Goal: Information Seeking & Learning: Learn about a topic

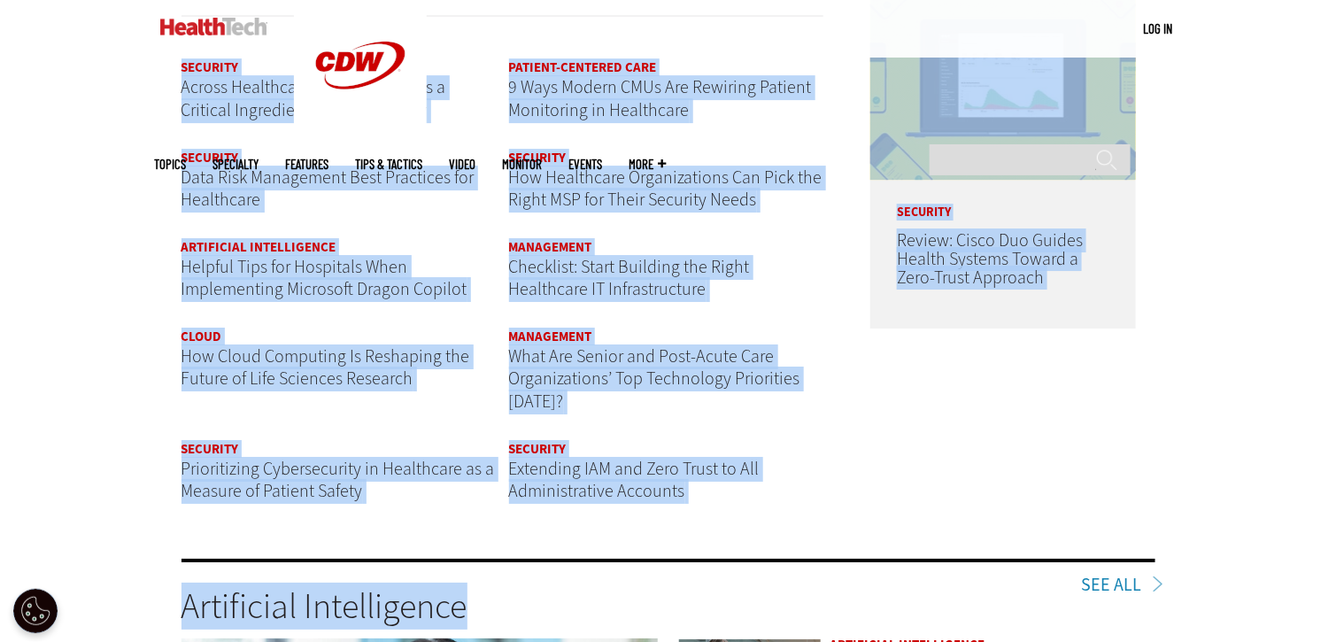
scroll to position [2199, 0]
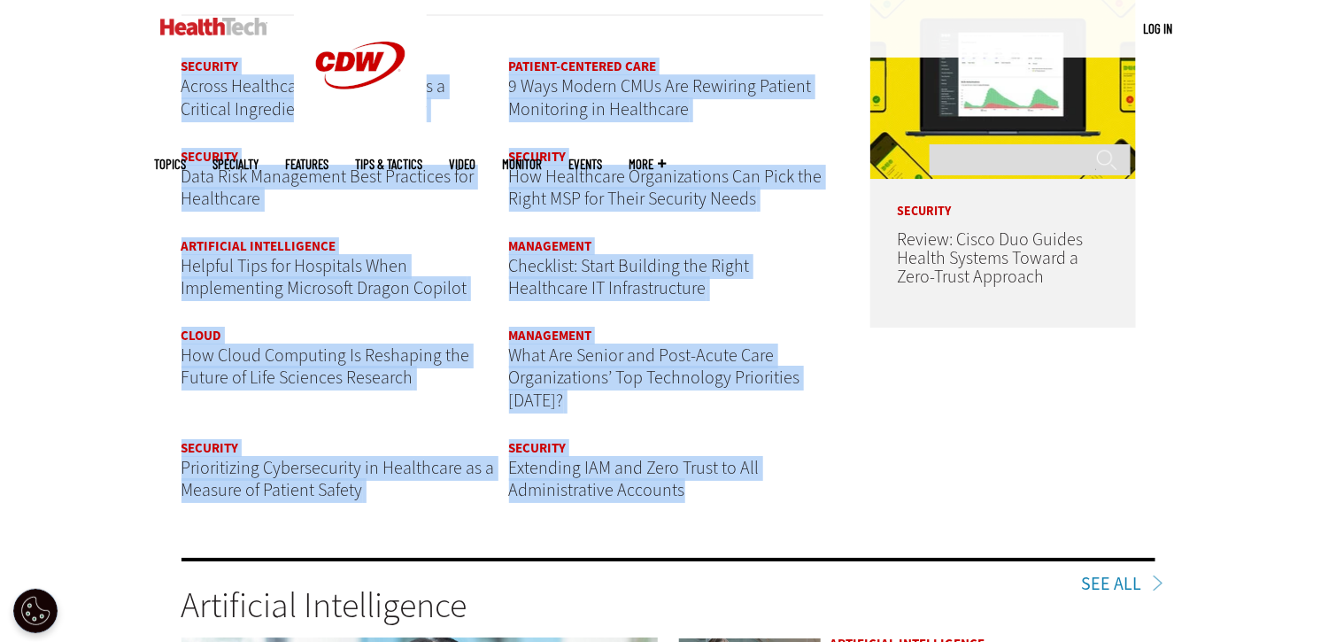
drag, startPoint x: 78, startPoint y: 97, endPoint x: 916, endPoint y: 549, distance: 951.7
click at [838, 514] on div "Become an Insider Sign up [DATE] to receive premium content! Sign Up MENU Log i…" at bounding box center [668, 386] width 1336 height 5170
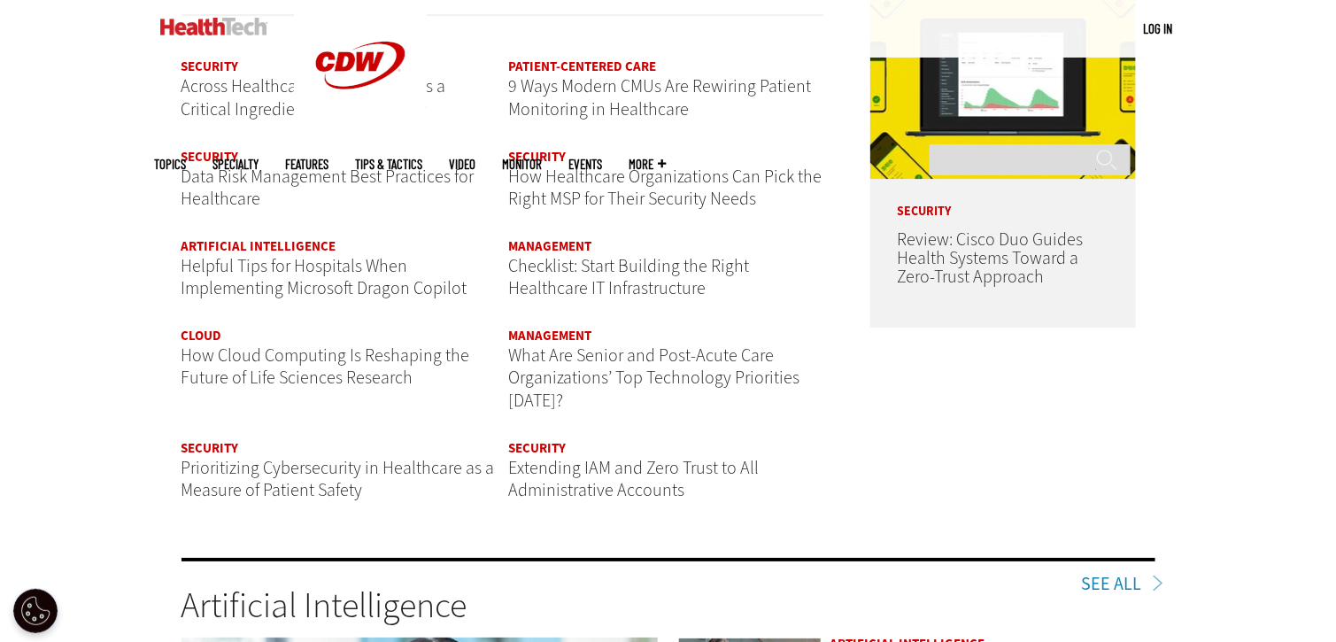
drag, startPoint x: 95, startPoint y: 415, endPoint x: 43, endPoint y: 419, distance: 51.5
click at [44, 419] on div "Become an Insider Sign up [DATE] to receive premium content! Sign Up MENU Log i…" at bounding box center [668, 386] width 1336 height 5170
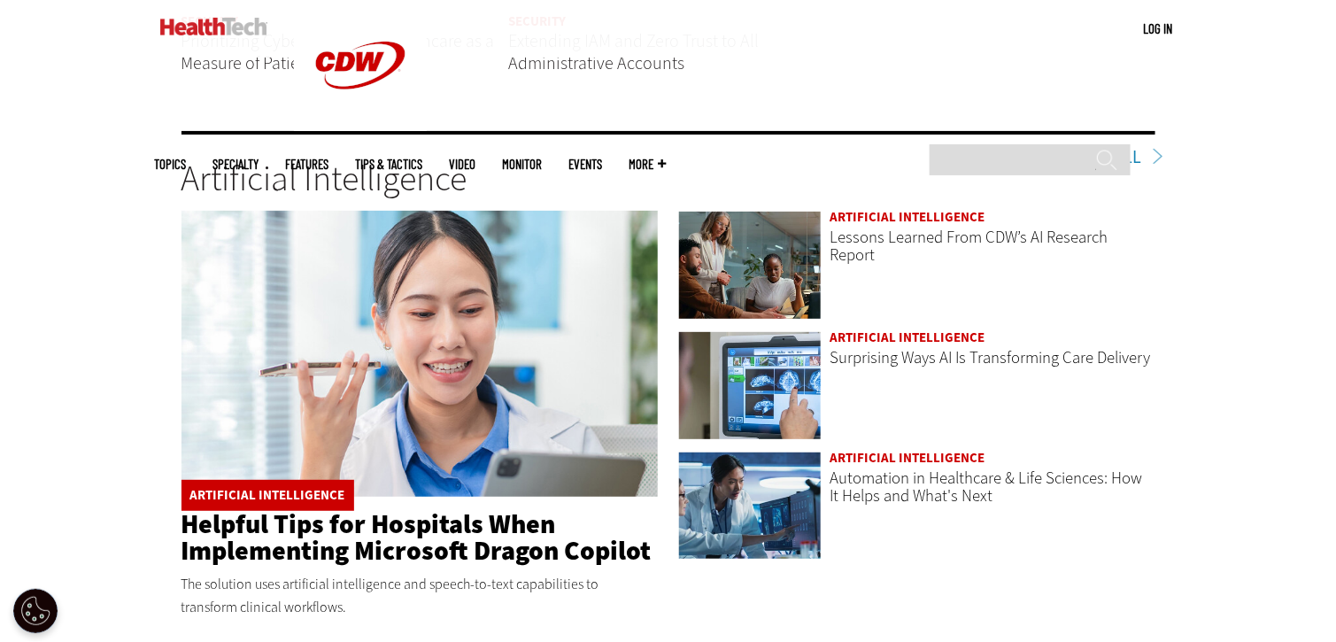
scroll to position [2730, 0]
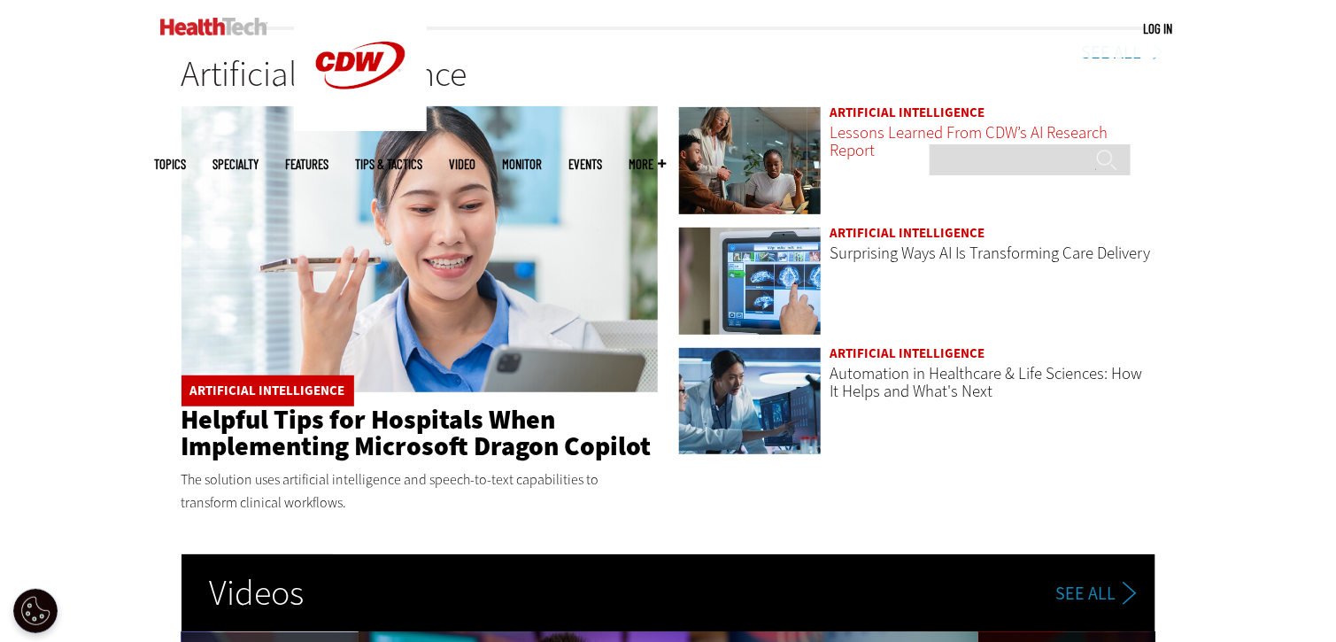
click at [886, 135] on link "Lessons Learned From CDW’s AI Research Report" at bounding box center [970, 141] width 278 height 40
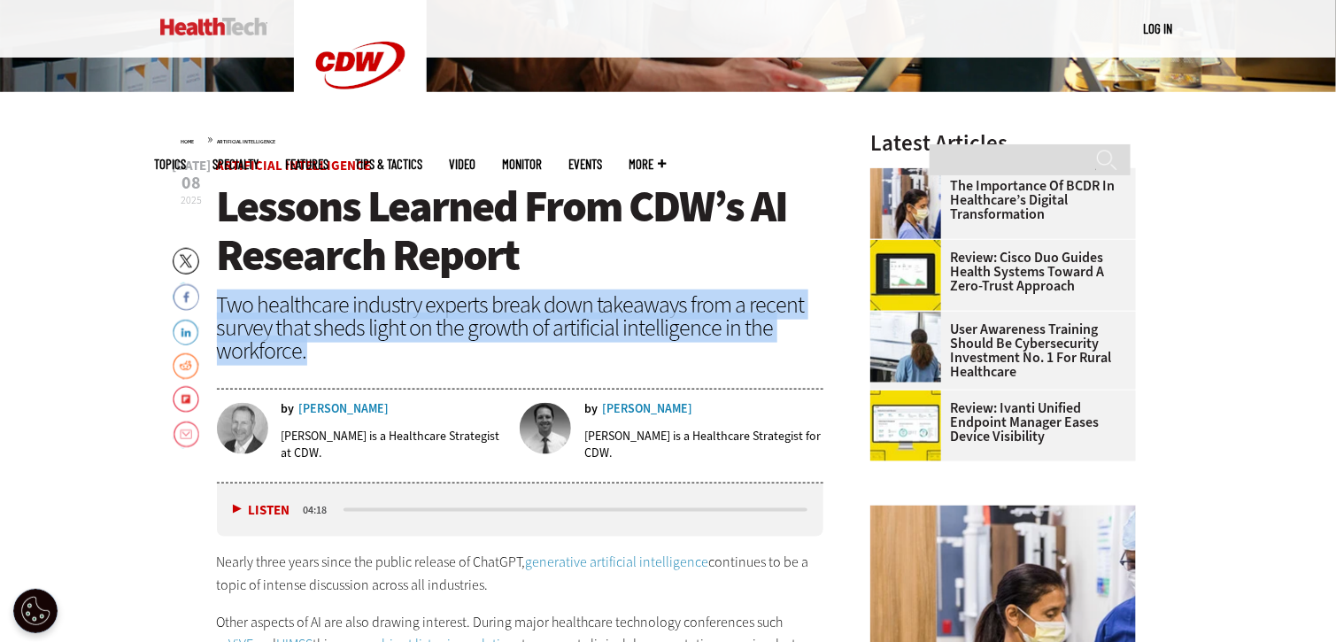
drag, startPoint x: 225, startPoint y: 290, endPoint x: 543, endPoint y: 342, distance: 322.0
click at [545, 343] on div "Two healthcare industry experts break down takeaways from a recent survey that …" at bounding box center [520, 327] width 607 height 69
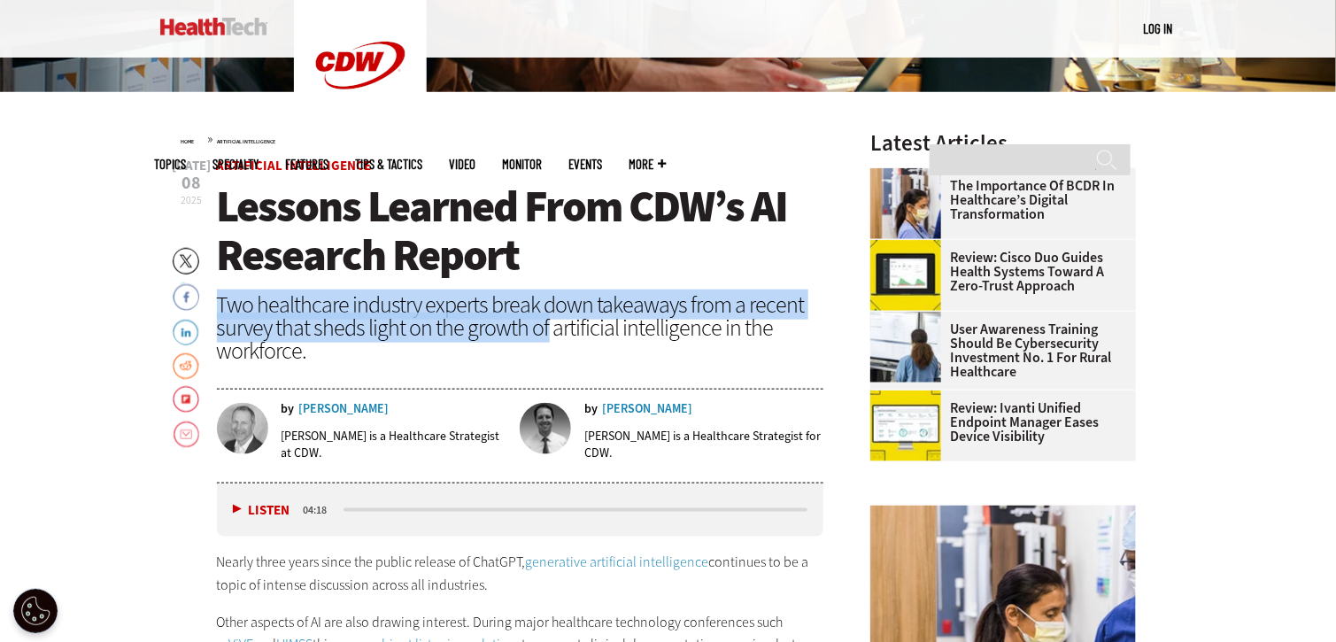
click at [491, 319] on div "Two healthcare industry experts break down takeaways from a recent survey that …" at bounding box center [520, 327] width 607 height 69
drag, startPoint x: 471, startPoint y: 307, endPoint x: 459, endPoint y: 336, distance: 30.9
click at [459, 336] on div "Two healthcare industry experts break down takeaways from a recent survey that …" at bounding box center [520, 327] width 607 height 69
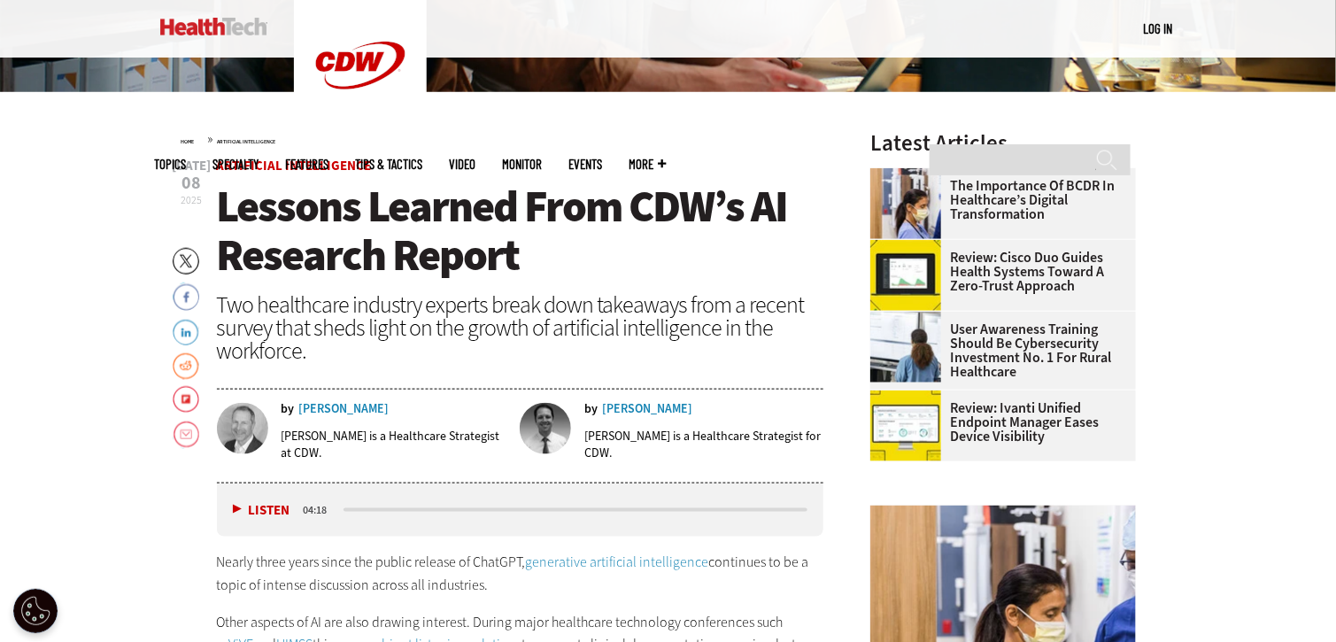
click at [453, 360] on div "Two healthcare industry experts break down takeaways from a recent survey that …" at bounding box center [520, 327] width 607 height 69
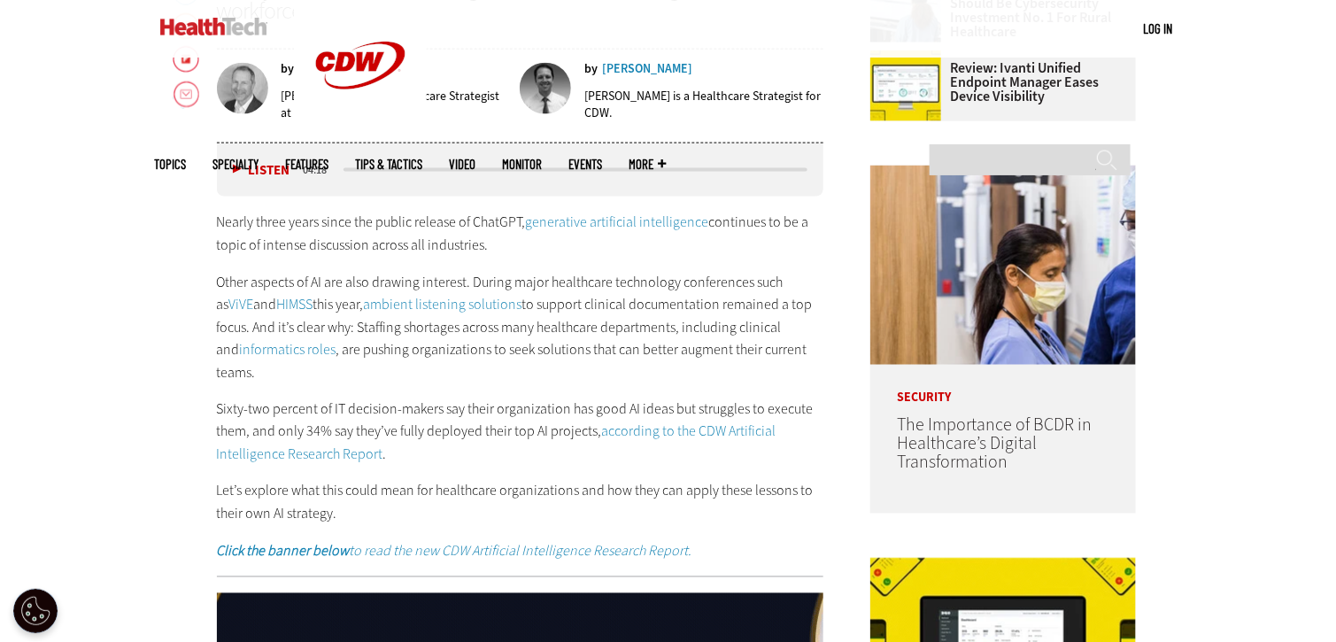
scroll to position [886, 0]
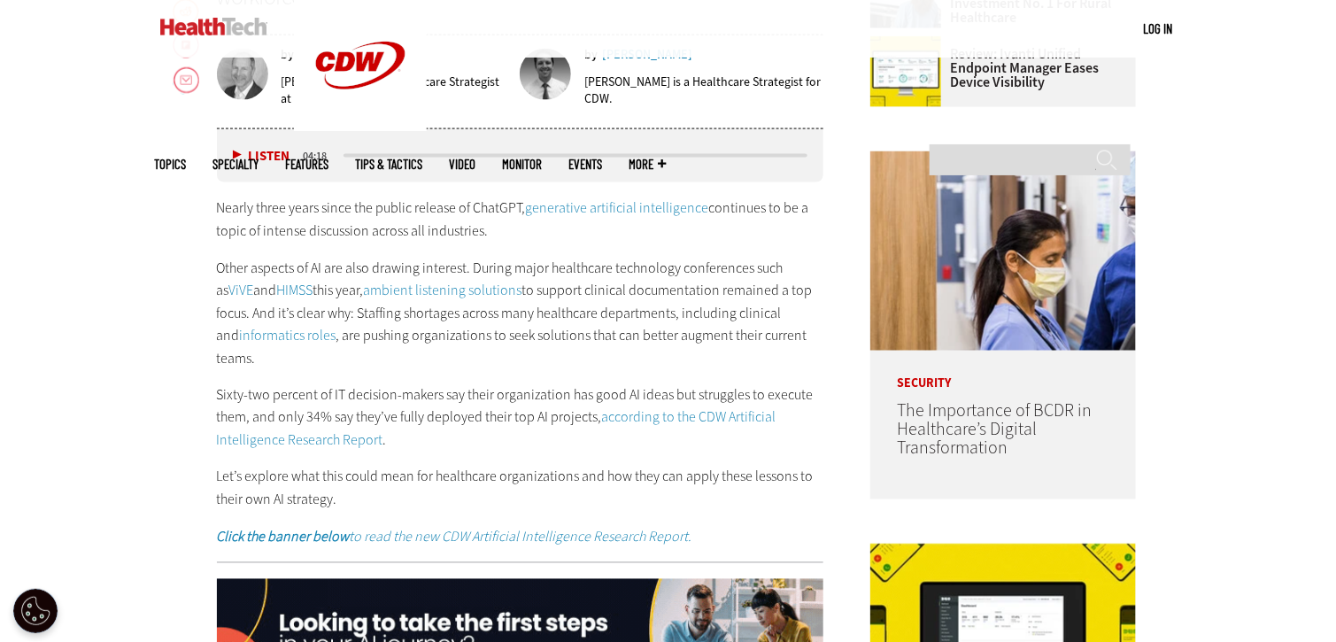
drag, startPoint x: 207, startPoint y: 207, endPoint x: 494, endPoint y: 222, distance: 287.3
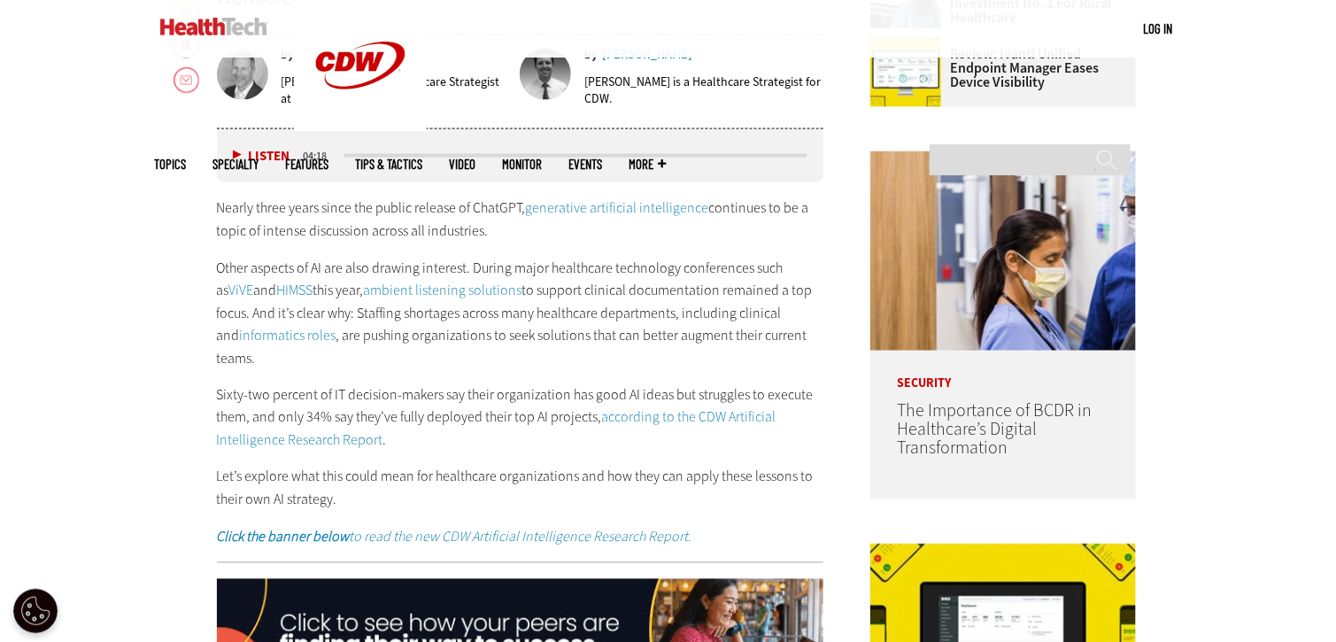
click at [497, 223] on p "Nearly three years since the public release of ChatGPT, generative artificial i…" at bounding box center [520, 219] width 607 height 45
drag, startPoint x: 476, startPoint y: 205, endPoint x: 507, endPoint y: 231, distance: 40.2
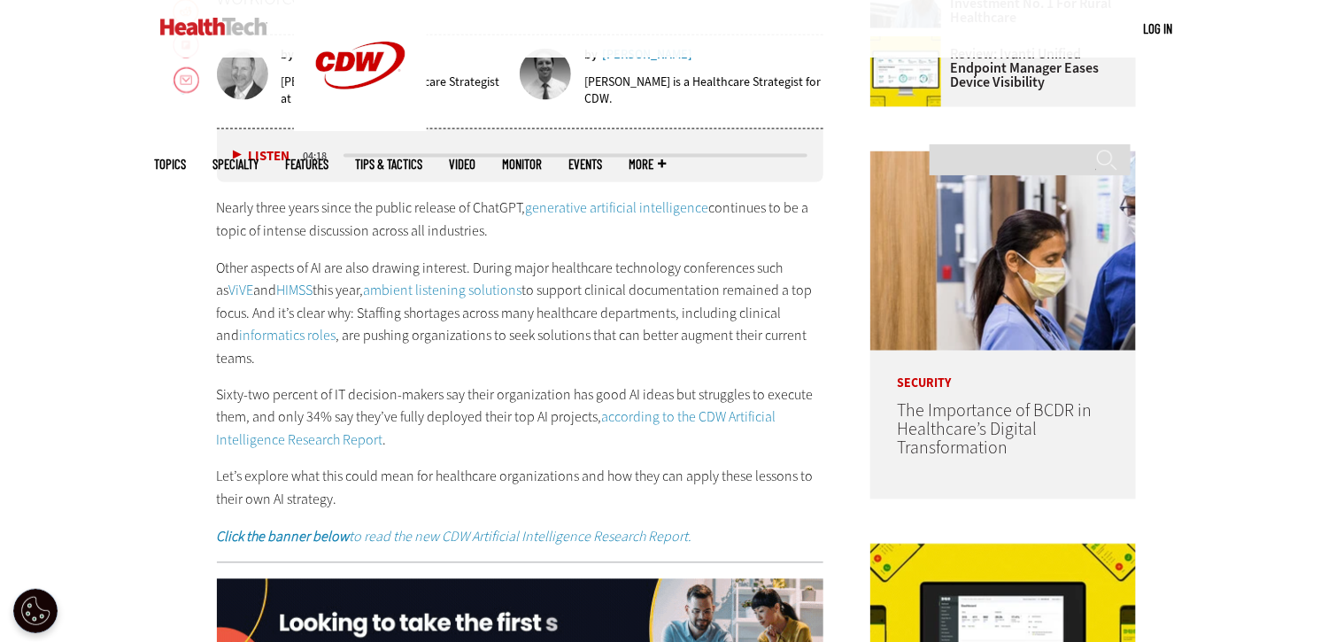
click at [507, 231] on p "Nearly three years since the public release of ChatGPT, generative artificial i…" at bounding box center [520, 219] width 607 height 45
click at [398, 247] on div "Nearly three years since the public release of ChatGPT, generative artificial i…" at bounding box center [520, 373] width 607 height 352
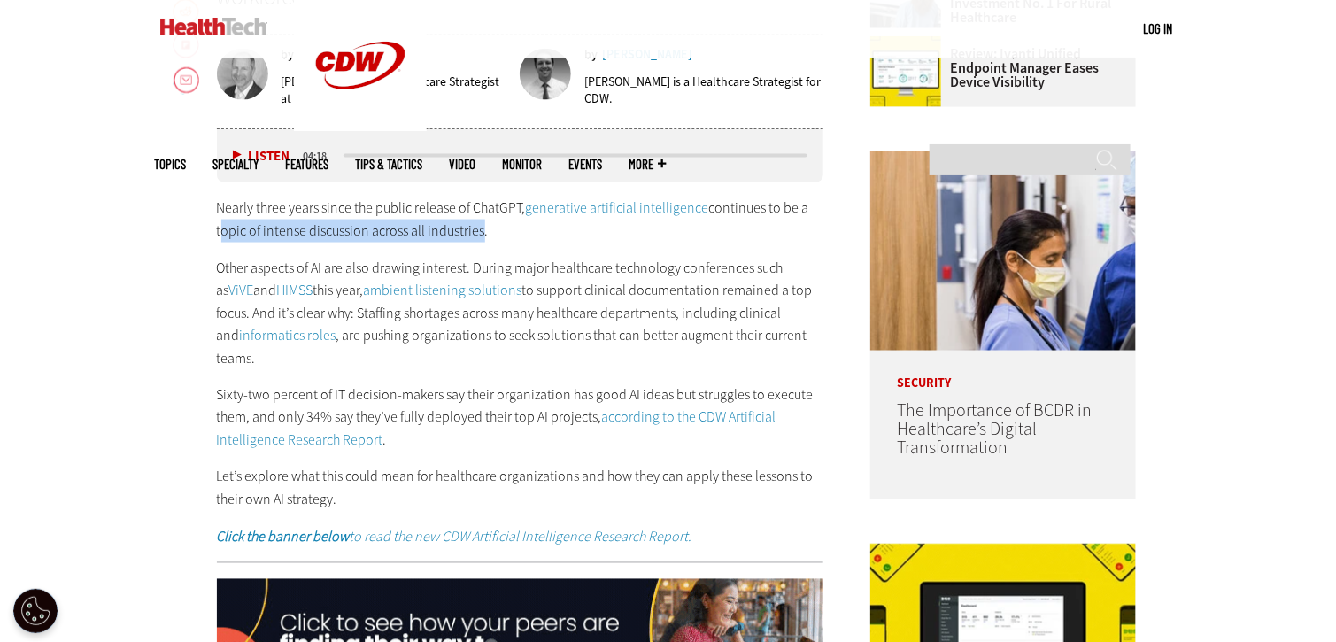
drag, startPoint x: 248, startPoint y: 236, endPoint x: 480, endPoint y: 240, distance: 232.0
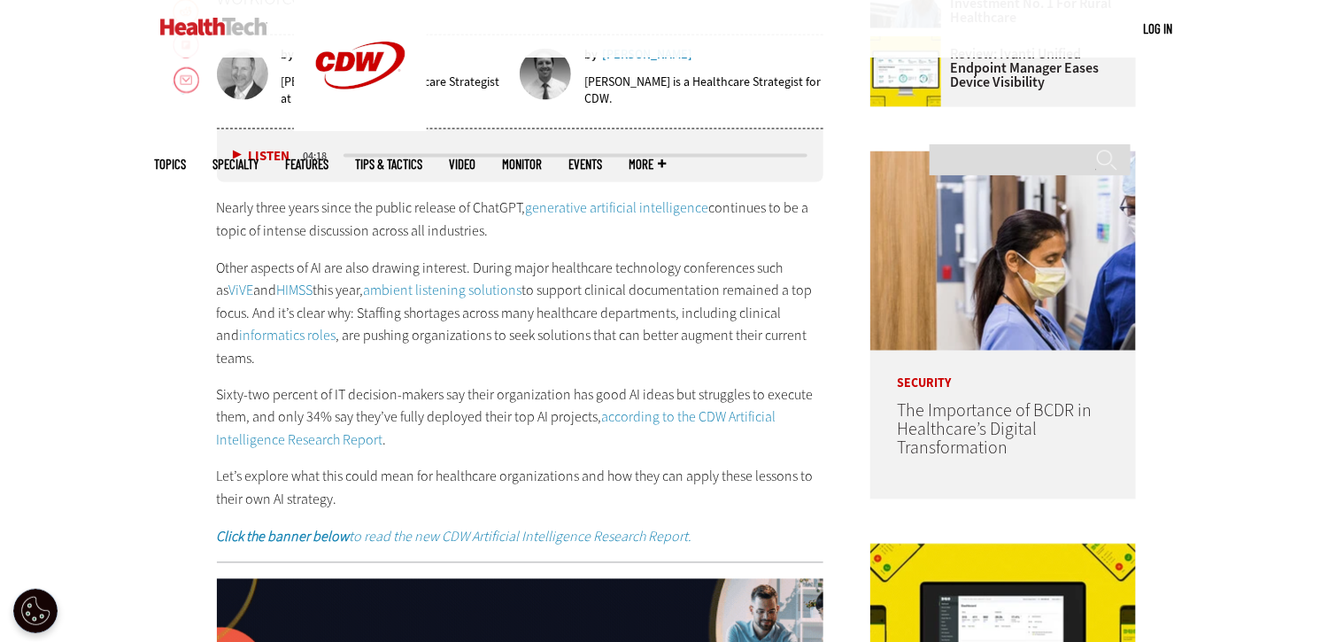
click at [448, 248] on div "Nearly three years since the public release of ChatGPT, generative artificial i…" at bounding box center [520, 373] width 607 height 352
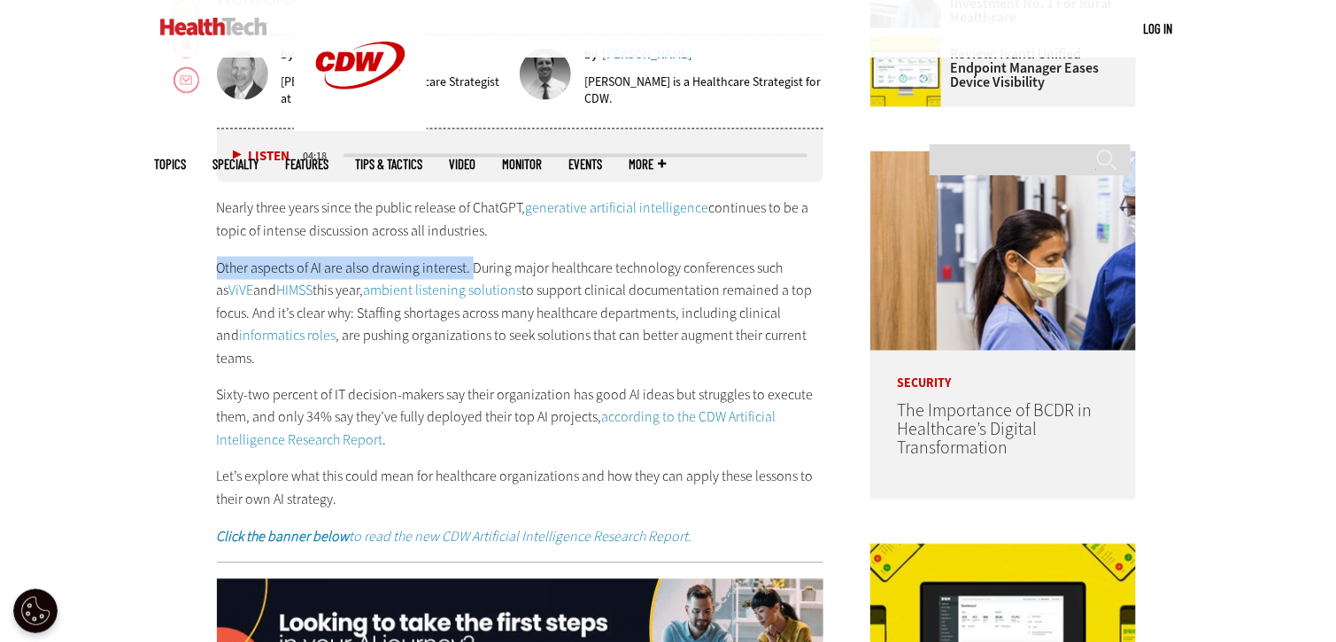
drag, startPoint x: 197, startPoint y: 259, endPoint x: 476, endPoint y: 272, distance: 278.3
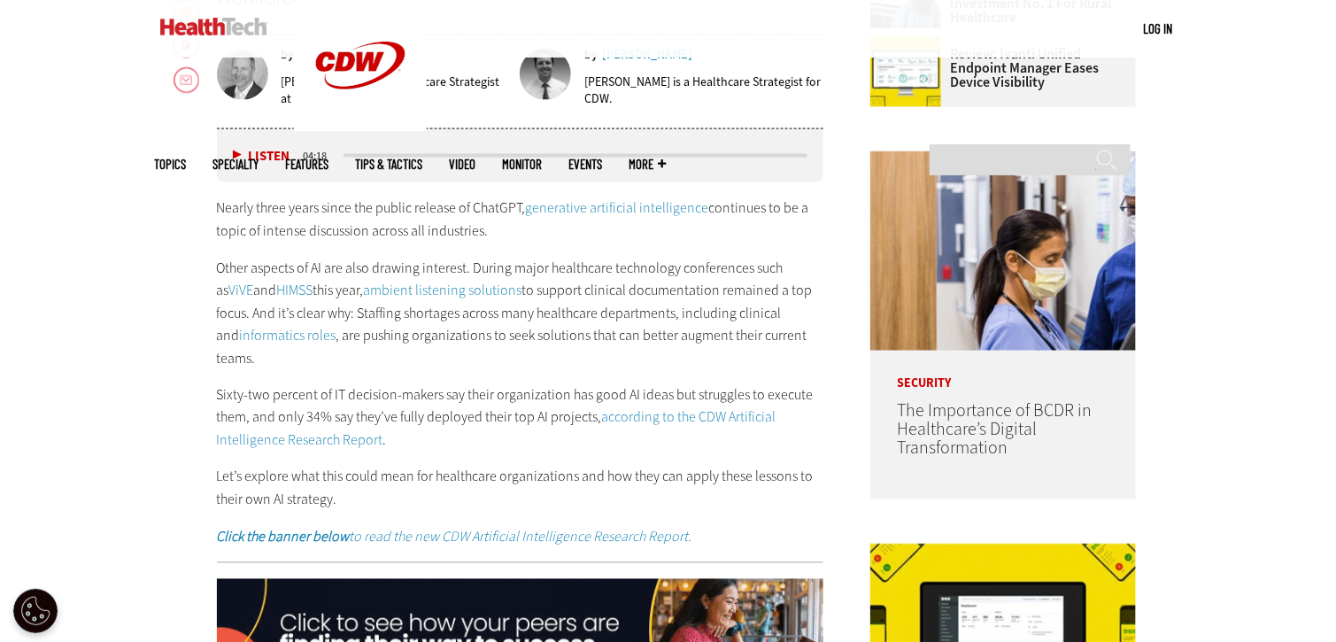
click at [480, 270] on p "Other aspects of AI are also drawing interest. During major healthcare technolo…" at bounding box center [520, 313] width 607 height 113
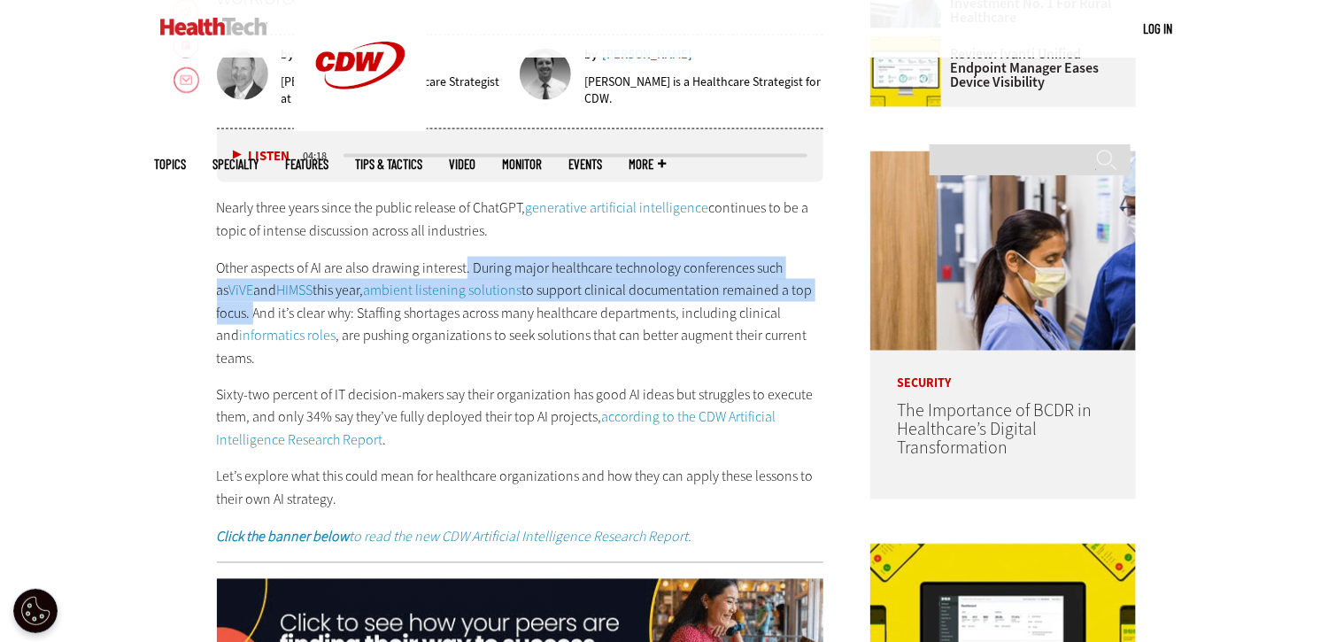
drag, startPoint x: 465, startPoint y: 264, endPoint x: 625, endPoint y: 324, distance: 171.2
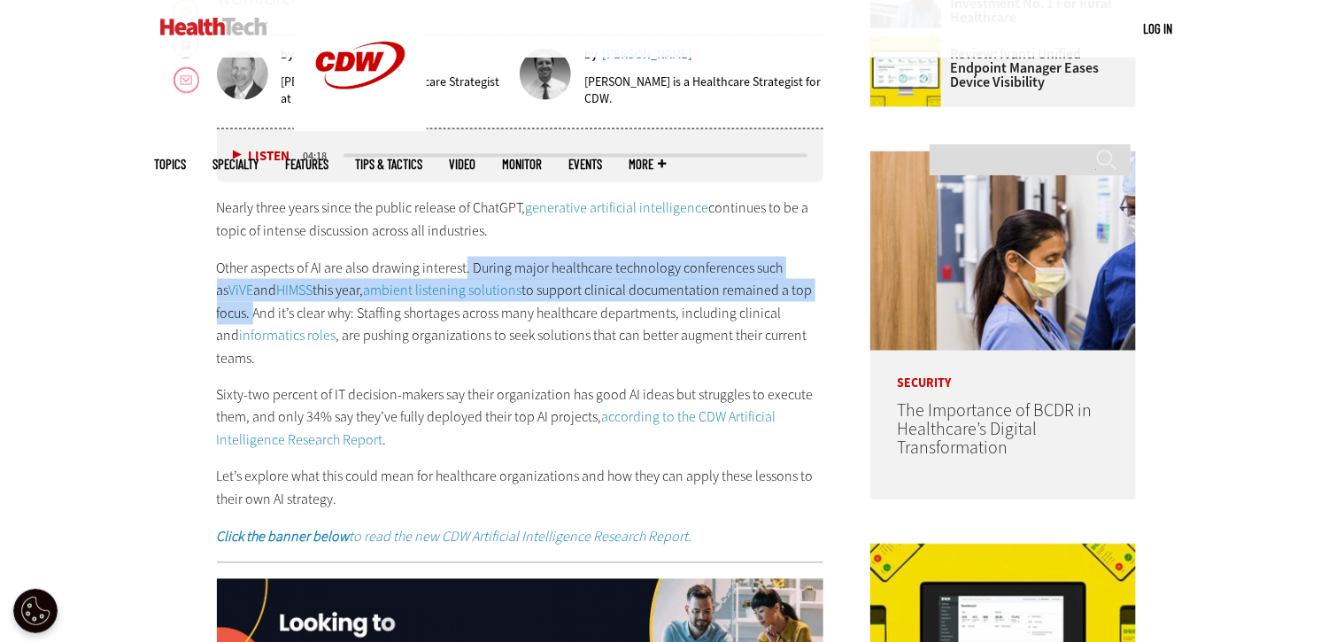
click at [808, 298] on p "Other aspects of AI are also drawing interest. During major healthcare technolo…" at bounding box center [520, 313] width 607 height 113
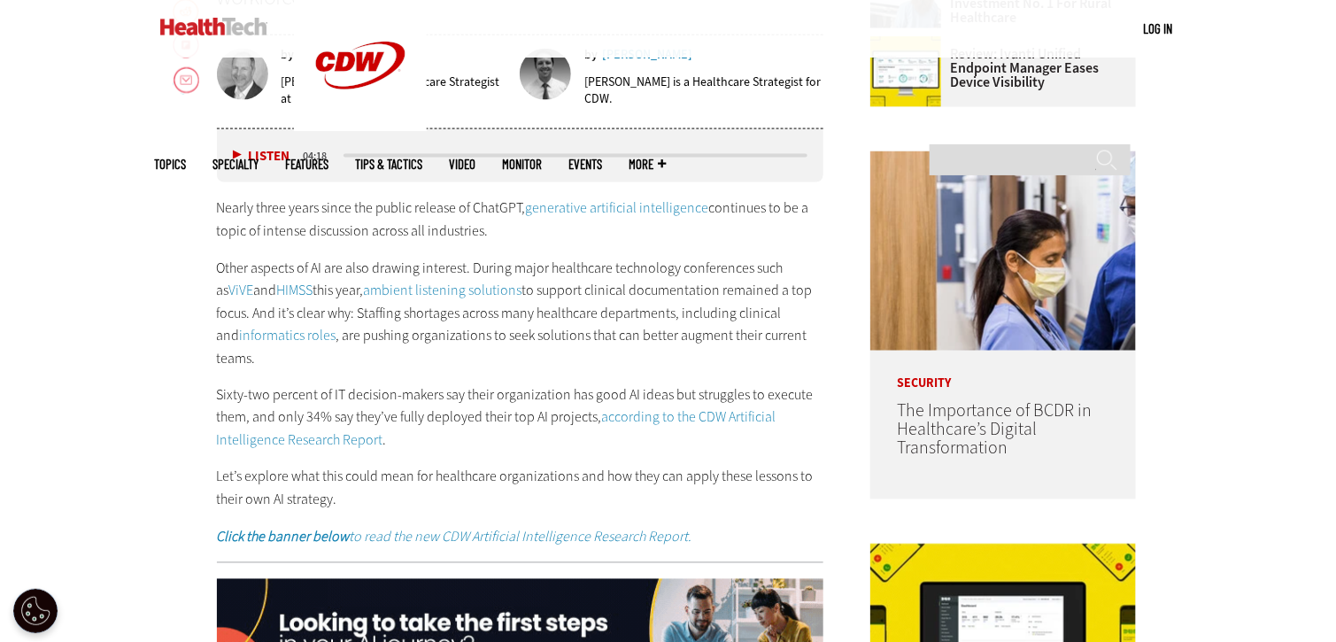
click at [548, 338] on p "Other aspects of AI are also drawing interest. During major healthcare technolo…" at bounding box center [520, 313] width 607 height 113
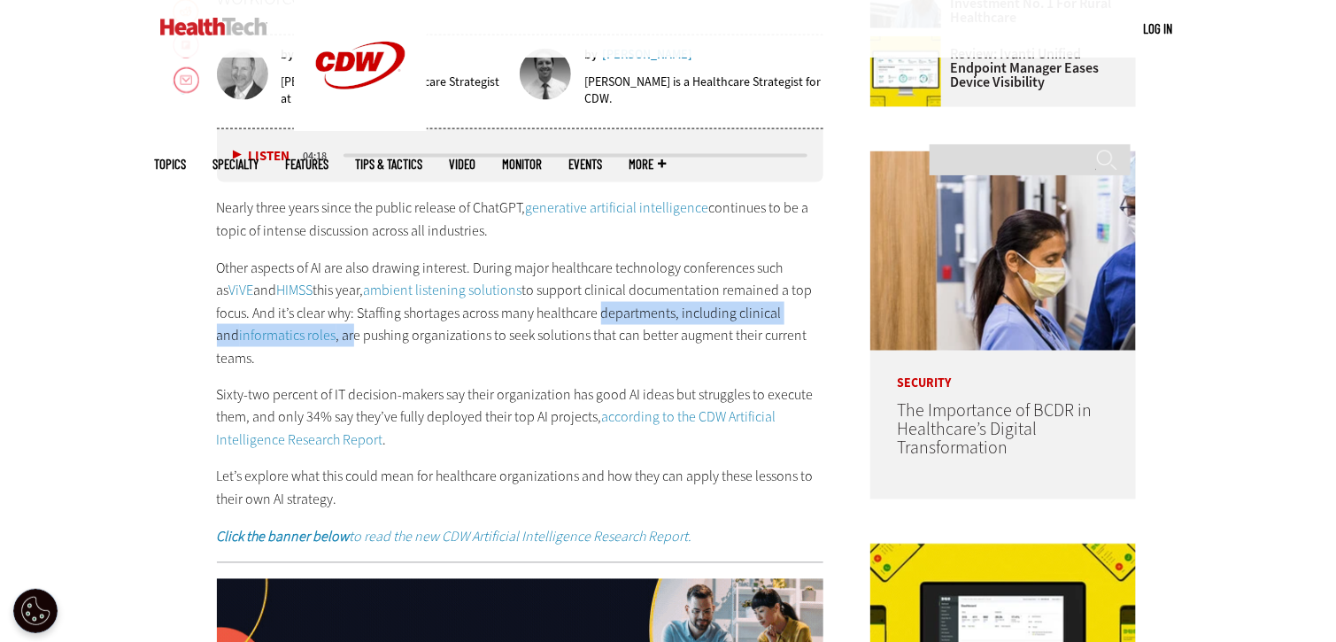
drag, startPoint x: 332, startPoint y: 329, endPoint x: 576, endPoint y: 325, distance: 243.6
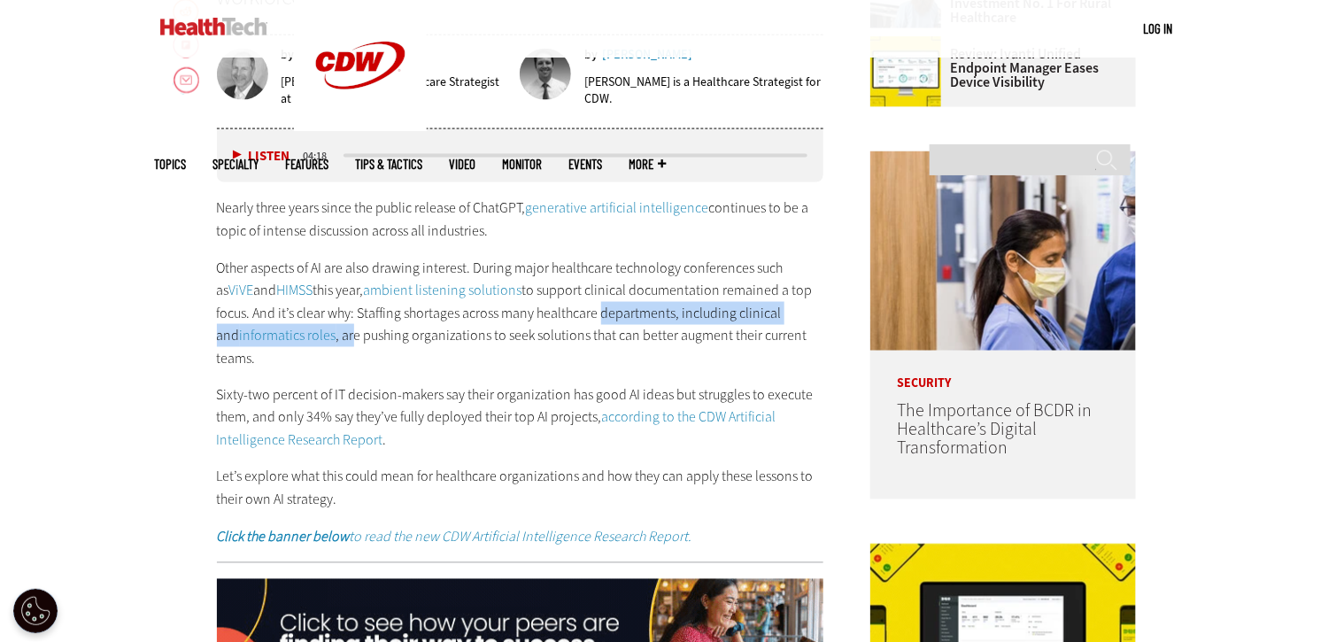
click at [563, 314] on p "Other aspects of AI are also drawing interest. During major healthcare technolo…" at bounding box center [520, 313] width 607 height 113
drag, startPoint x: 576, startPoint y: 325, endPoint x: 466, endPoint y: 311, distance: 110.7
click at [570, 325] on p "Other aspects of AI are also drawing interest. During major healthcare technolo…" at bounding box center [520, 313] width 607 height 113
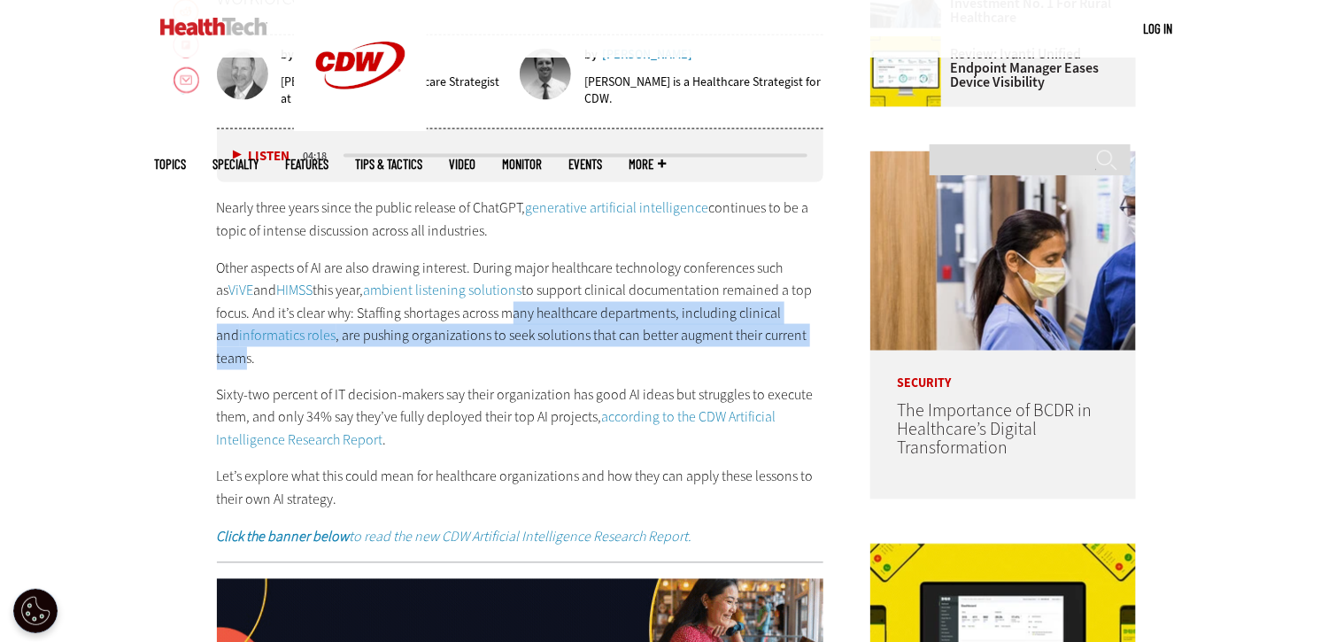
drag, startPoint x: 506, startPoint y: 314, endPoint x: 672, endPoint y: 350, distance: 170.2
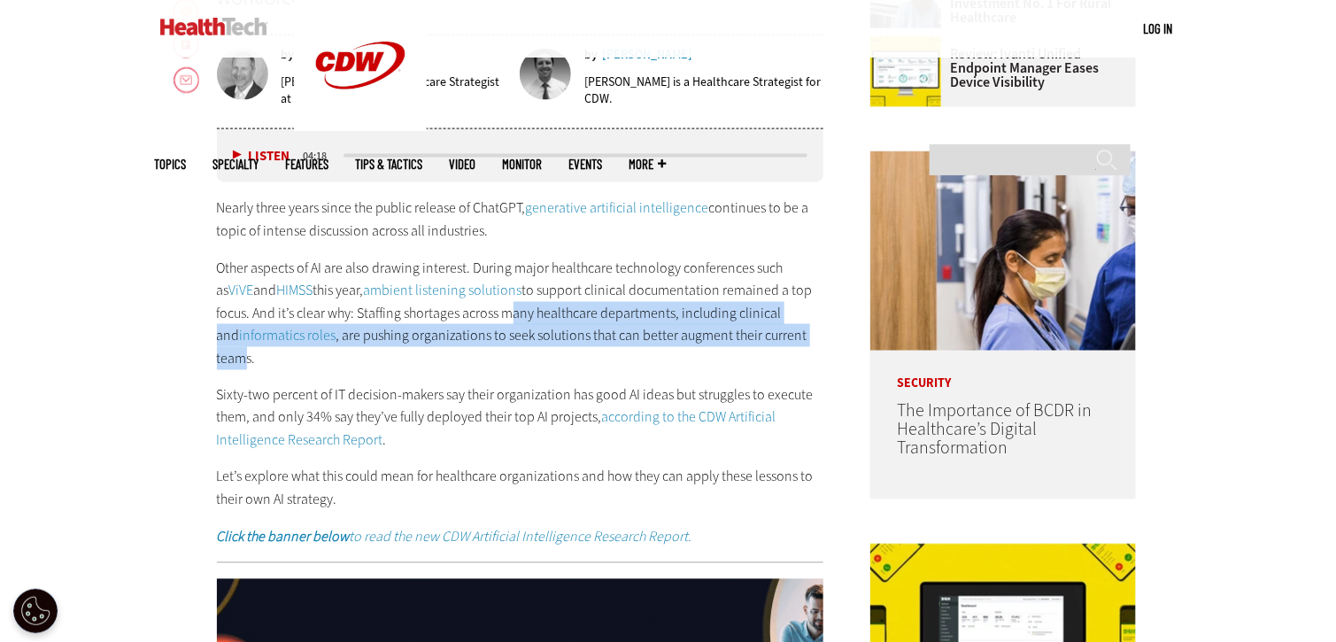
click at [813, 330] on p "Other aspects of AI are also drawing interest. During major healthcare technolo…" at bounding box center [520, 313] width 607 height 113
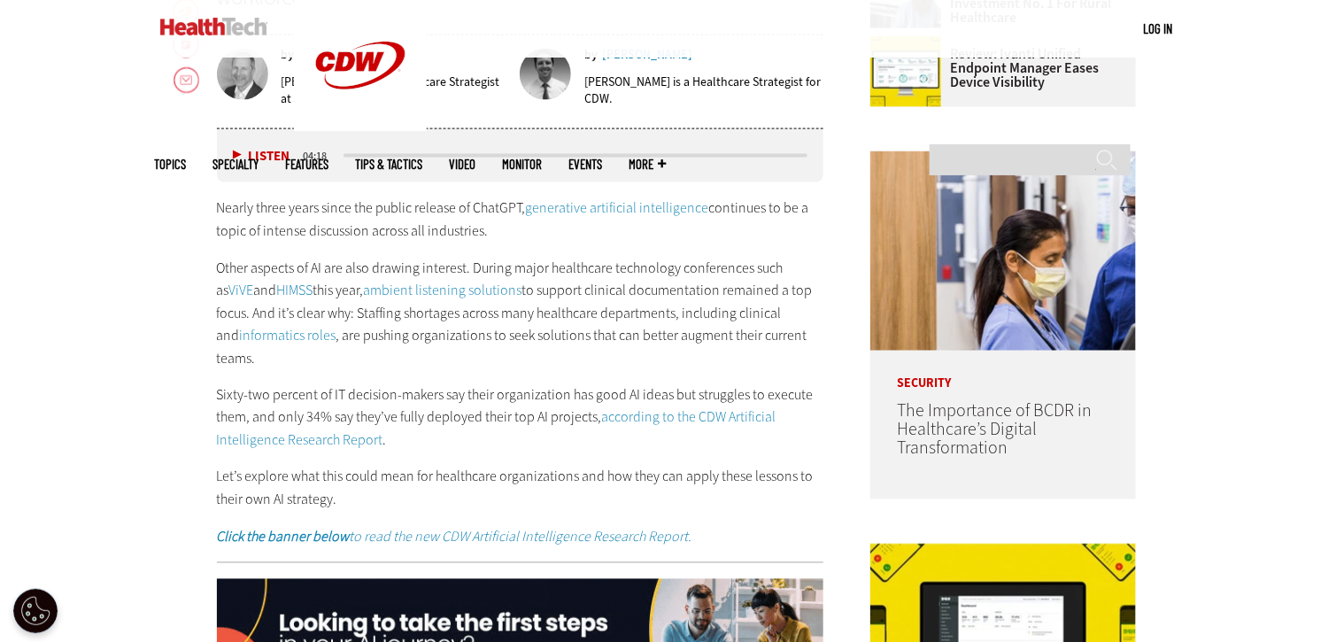
click at [640, 352] on div "Nearly three years since the public release of ChatGPT, generative artificial i…" at bounding box center [520, 373] width 607 height 352
drag, startPoint x: 215, startPoint y: 359, endPoint x: 466, endPoint y: 368, distance: 250.8
click at [466, 368] on div "Nearly three years since the public release of ChatGPT, generative artificial i…" at bounding box center [520, 373] width 607 height 352
drag, startPoint x: 429, startPoint y: 404, endPoint x: 333, endPoint y: 361, distance: 104.7
click at [428, 404] on p "Sixty-two percent of IT decision-makers say their organization has good AI idea…" at bounding box center [520, 418] width 607 height 68
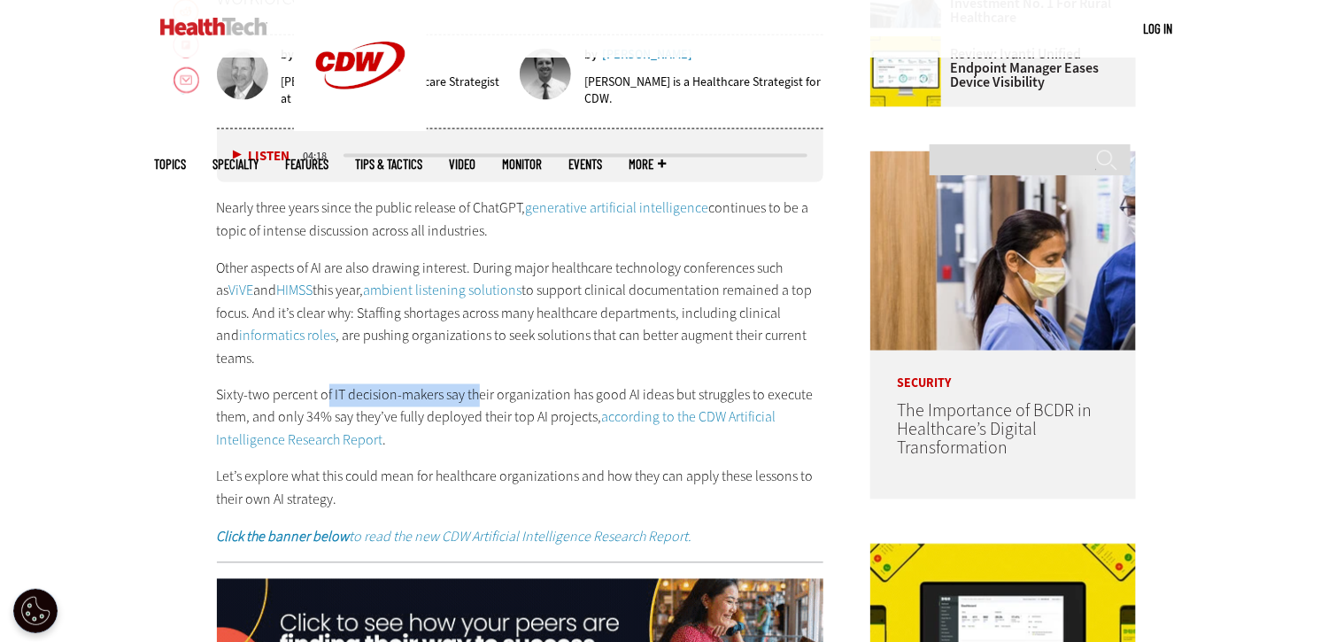
drag, startPoint x: 323, startPoint y: 355, endPoint x: 471, endPoint y: 383, distance: 150.4
click at [480, 377] on div "Nearly three years since the public release of ChatGPT, generative artificial i…" at bounding box center [520, 373] width 607 height 352
drag, startPoint x: 432, startPoint y: 396, endPoint x: 352, endPoint y: 381, distance: 81.1
click at [412, 394] on p "Sixty-two percent of IT decision-makers say their organization has good AI idea…" at bounding box center [520, 418] width 607 height 68
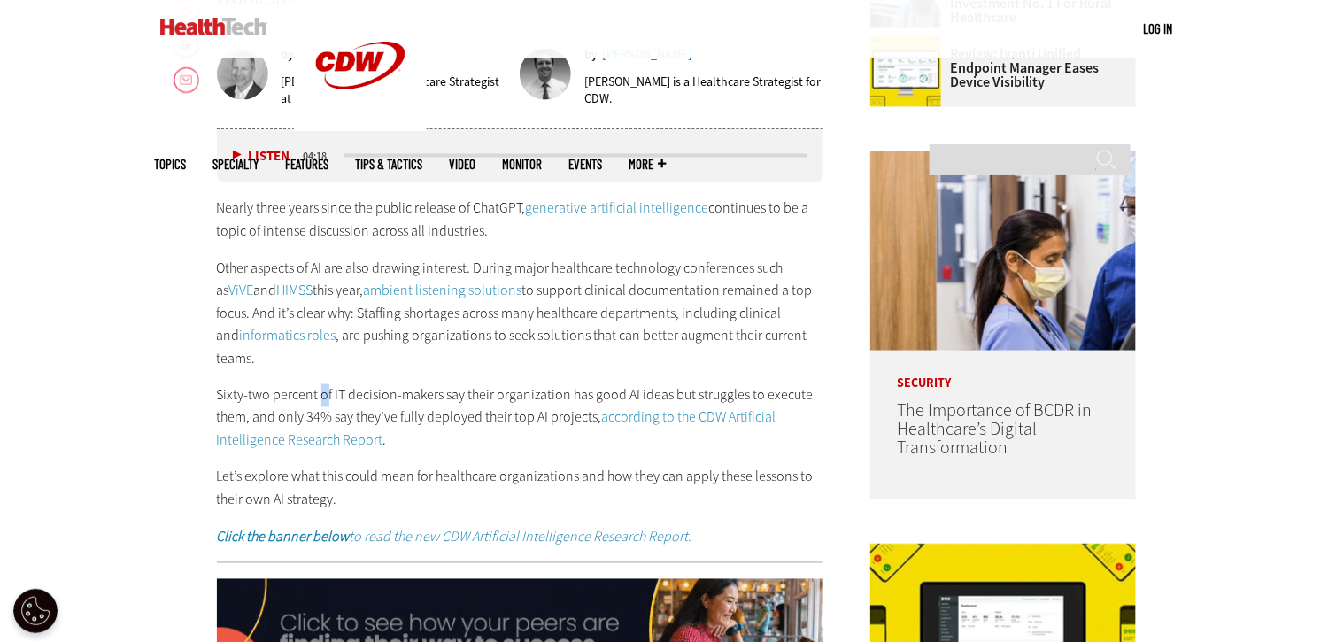
click at [323, 384] on p "Sixty-two percent of IT decision-makers say their organization has good AI idea…" at bounding box center [520, 418] width 607 height 68
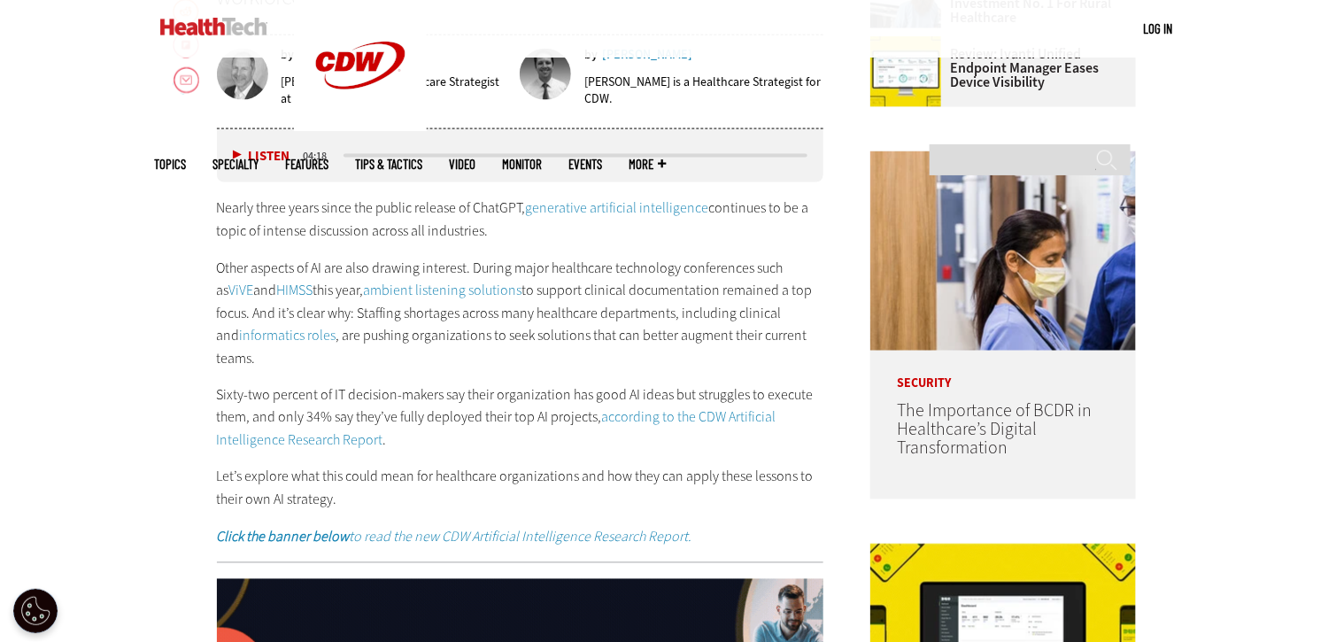
click at [316, 384] on p "Sixty-two percent of IT decision-makers say their organization has good AI idea…" at bounding box center [520, 418] width 607 height 68
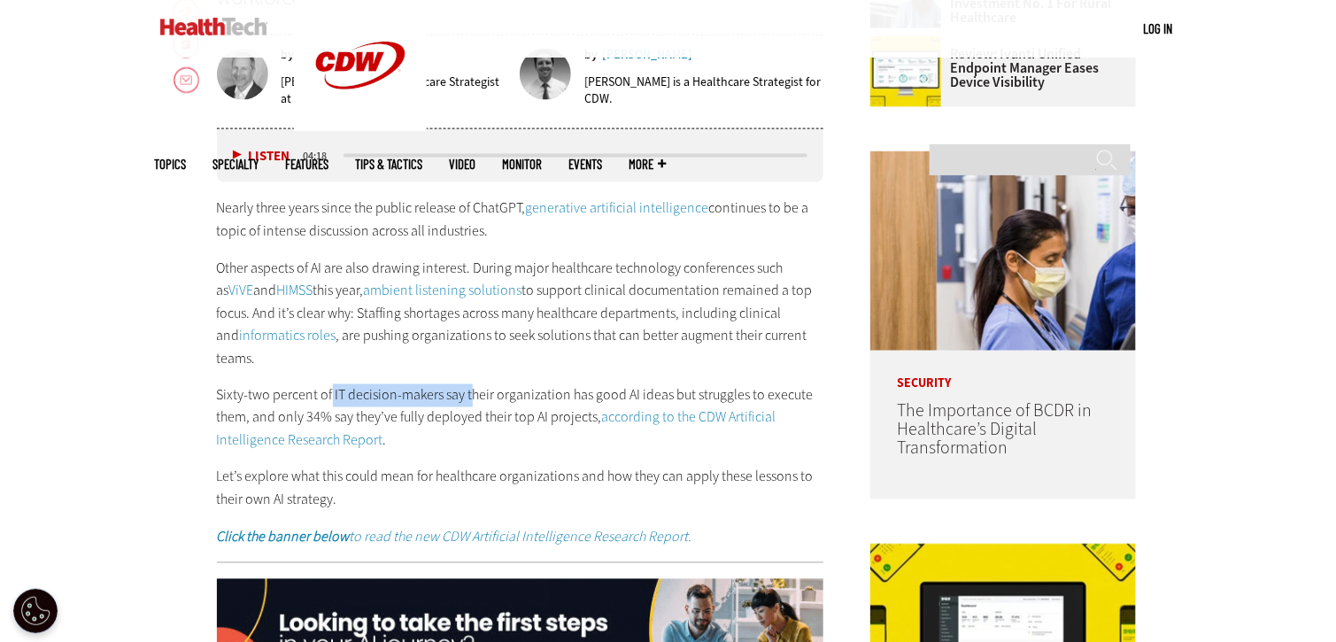
drag, startPoint x: 330, startPoint y: 364, endPoint x: 470, endPoint y: 386, distance: 141.7
click at [470, 384] on p "Sixty-two percent of IT decision-makers say their organization has good AI idea…" at bounding box center [520, 418] width 607 height 68
click at [470, 387] on p "Sixty-two percent of IT decision-makers say their organization has good AI idea…" at bounding box center [520, 418] width 607 height 68
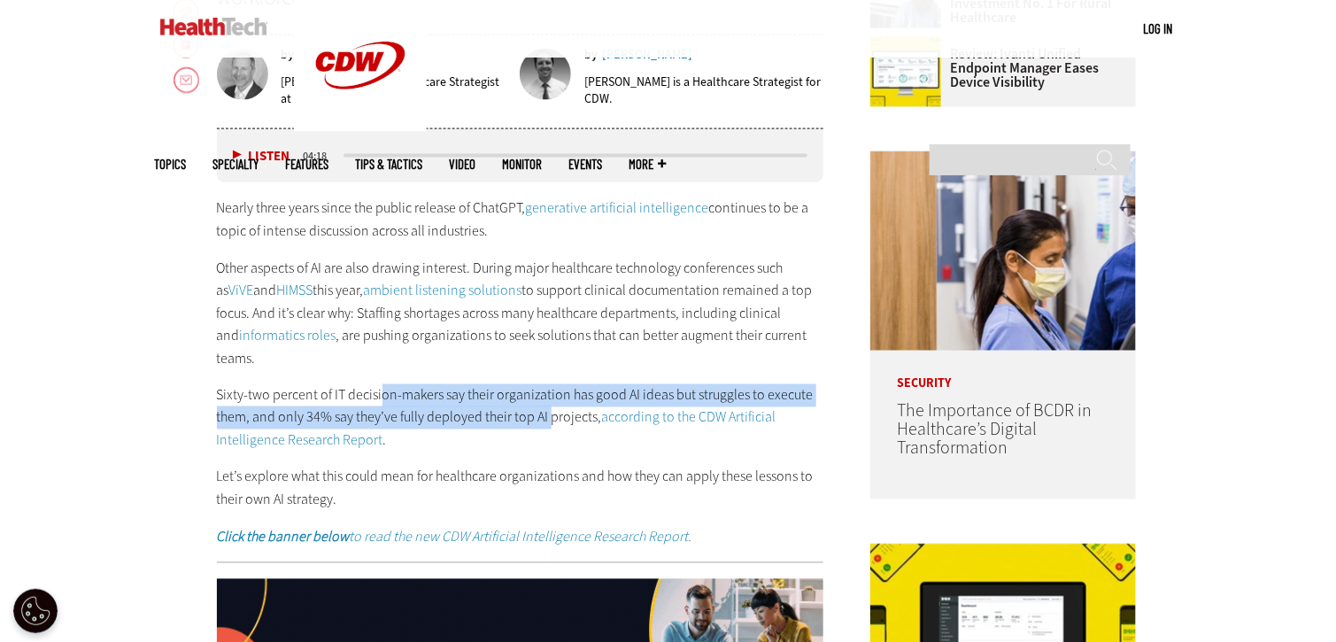
drag, startPoint x: 413, startPoint y: 380, endPoint x: 540, endPoint y: 401, distance: 129.3
click at [545, 403] on p "Sixty-two percent of IT decision-makers say their organization has good AI idea…" at bounding box center [520, 418] width 607 height 68
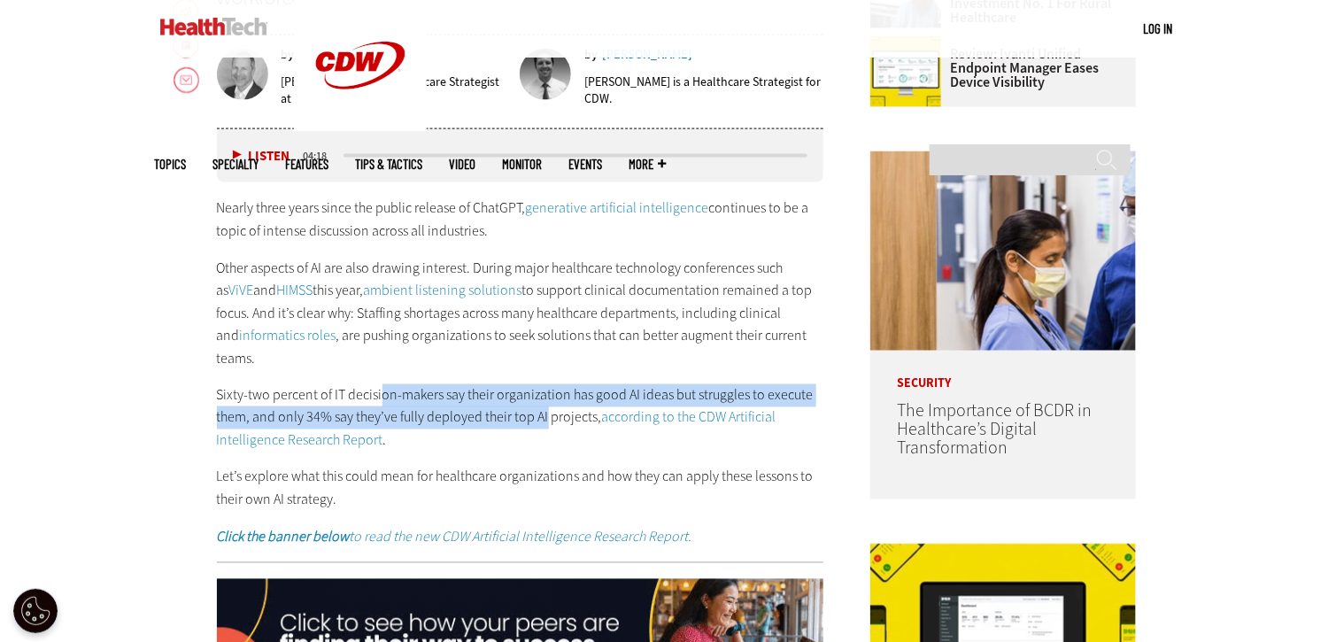
click at [473, 391] on p "Sixty-two percent of IT decision-makers say their organization has good AI idea…" at bounding box center [520, 418] width 607 height 68
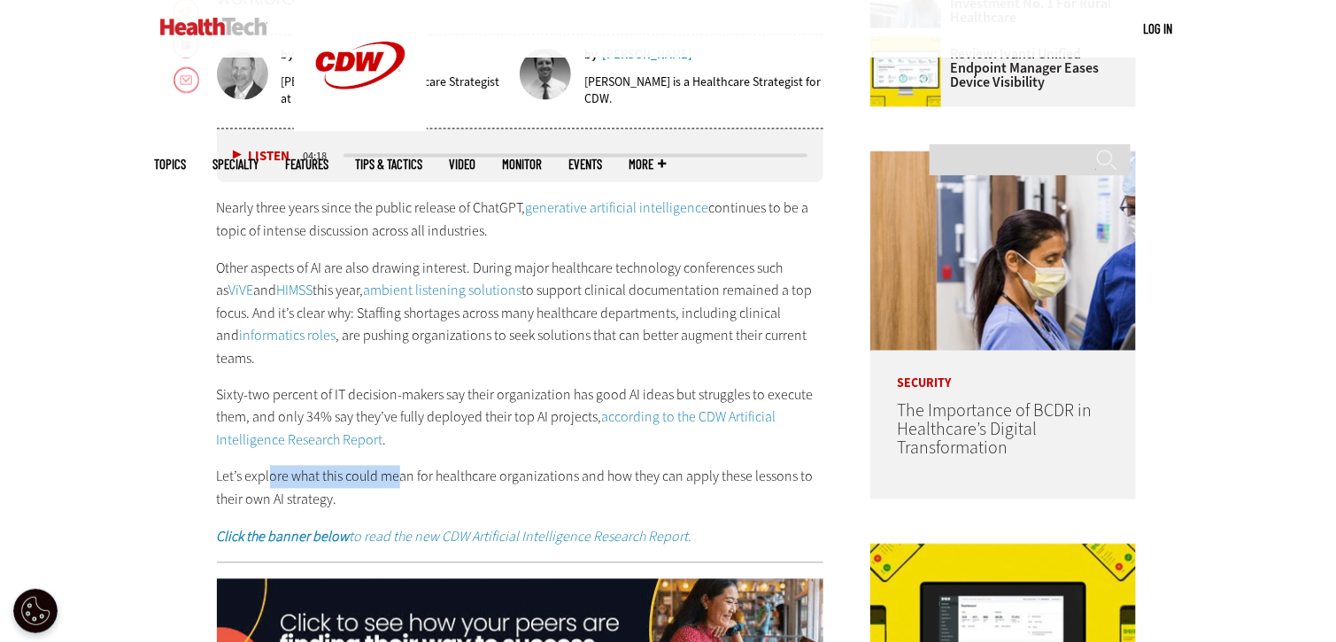
drag, startPoint x: 270, startPoint y: 458, endPoint x: 395, endPoint y: 465, distance: 125.1
click at [395, 466] on p "Let’s explore what this could mean for healthcare organizations and how they ca…" at bounding box center [520, 488] width 607 height 45
click at [388, 466] on p "Let’s explore what this could mean for healthcare organizations and how they ca…" at bounding box center [520, 488] width 607 height 45
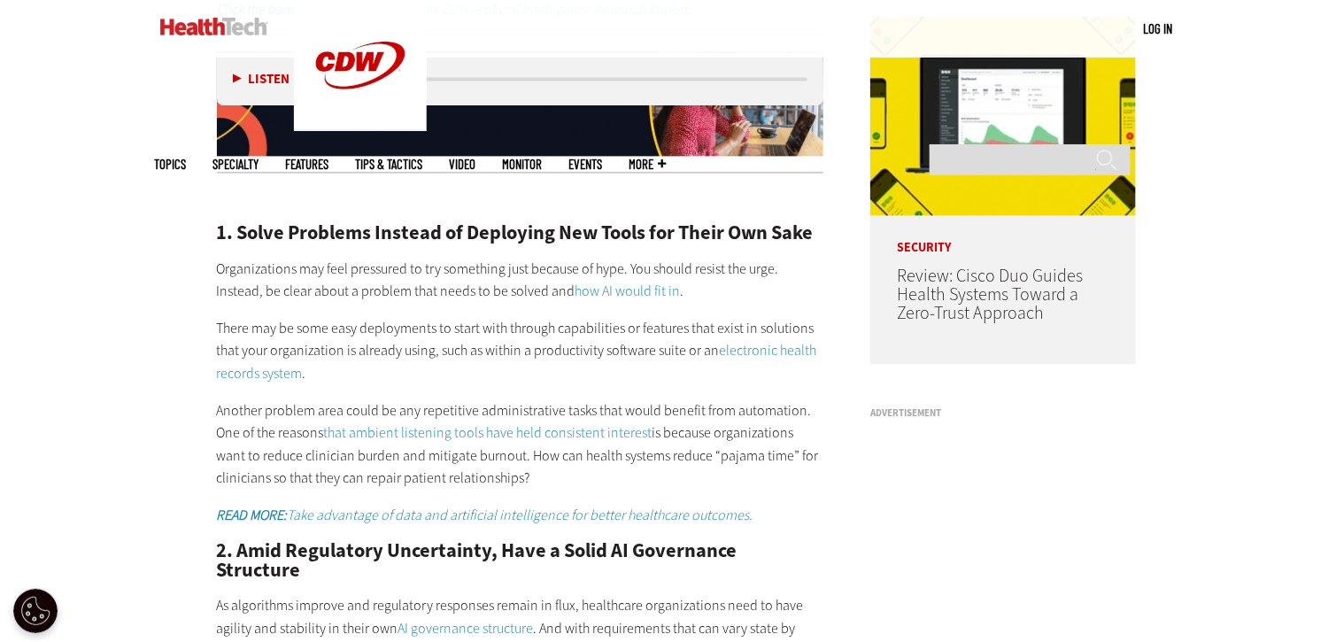
scroll to position [1417, 0]
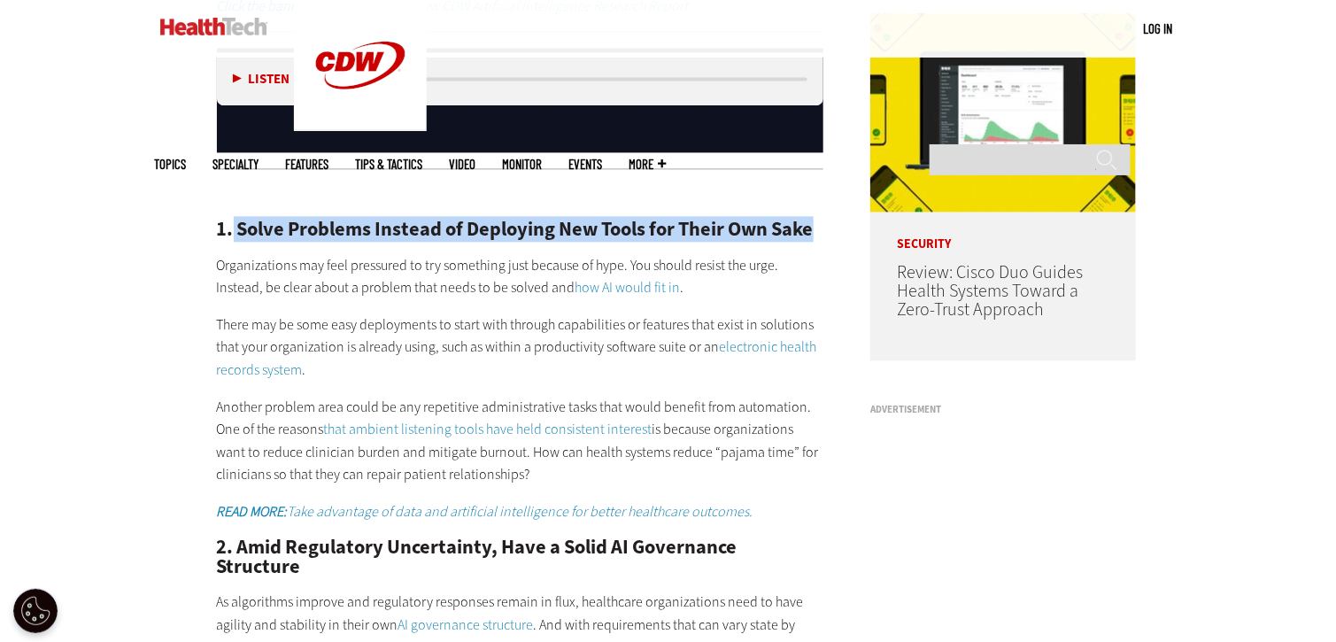
drag, startPoint x: 262, startPoint y: 195, endPoint x: 816, endPoint y: 197, distance: 554.3
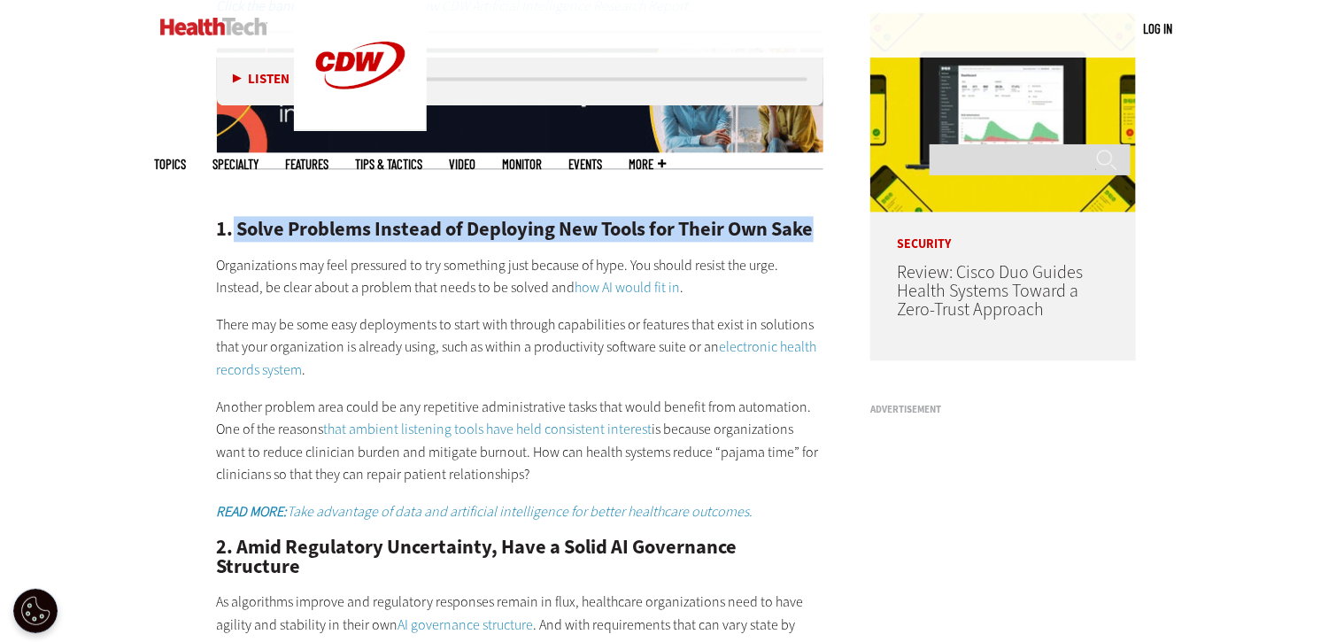
click at [818, 220] on h2 "1. Solve Problems Instead of Deploying New Tools for Their Own Sake" at bounding box center [520, 229] width 607 height 19
click at [466, 220] on h2 "1. Solve Problems Instead of Deploying New Tools for Their Own Sake" at bounding box center [520, 229] width 607 height 19
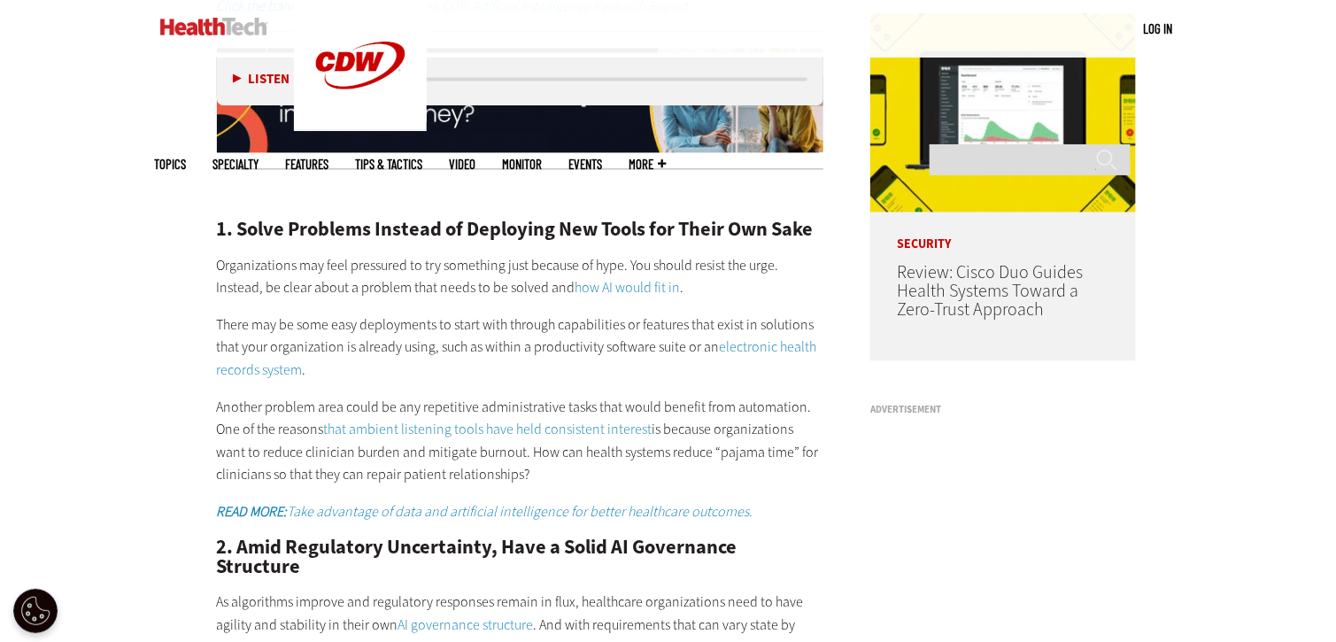
drag, startPoint x: 335, startPoint y: 246, endPoint x: 272, endPoint y: 253, distance: 63.3
click at [334, 254] on p "Organizations may feel pressured to try something just because of hype. You sho…" at bounding box center [520, 276] width 607 height 45
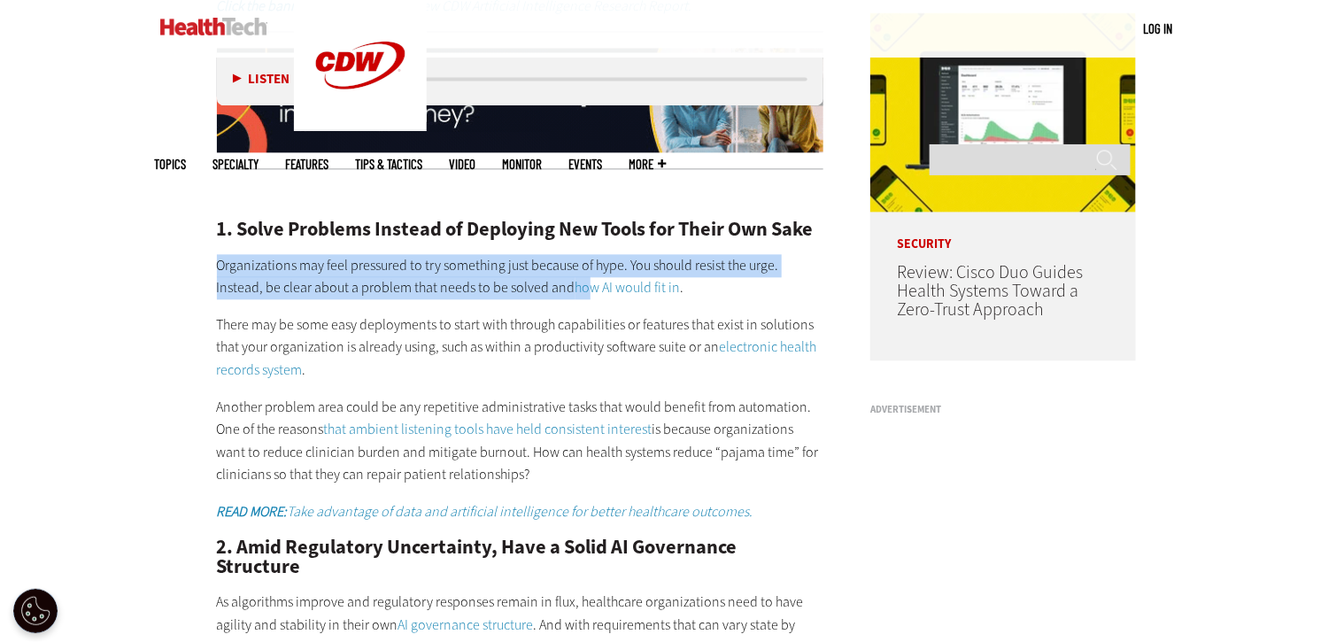
drag, startPoint x: 296, startPoint y: 245, endPoint x: 495, endPoint y: 293, distance: 204.9
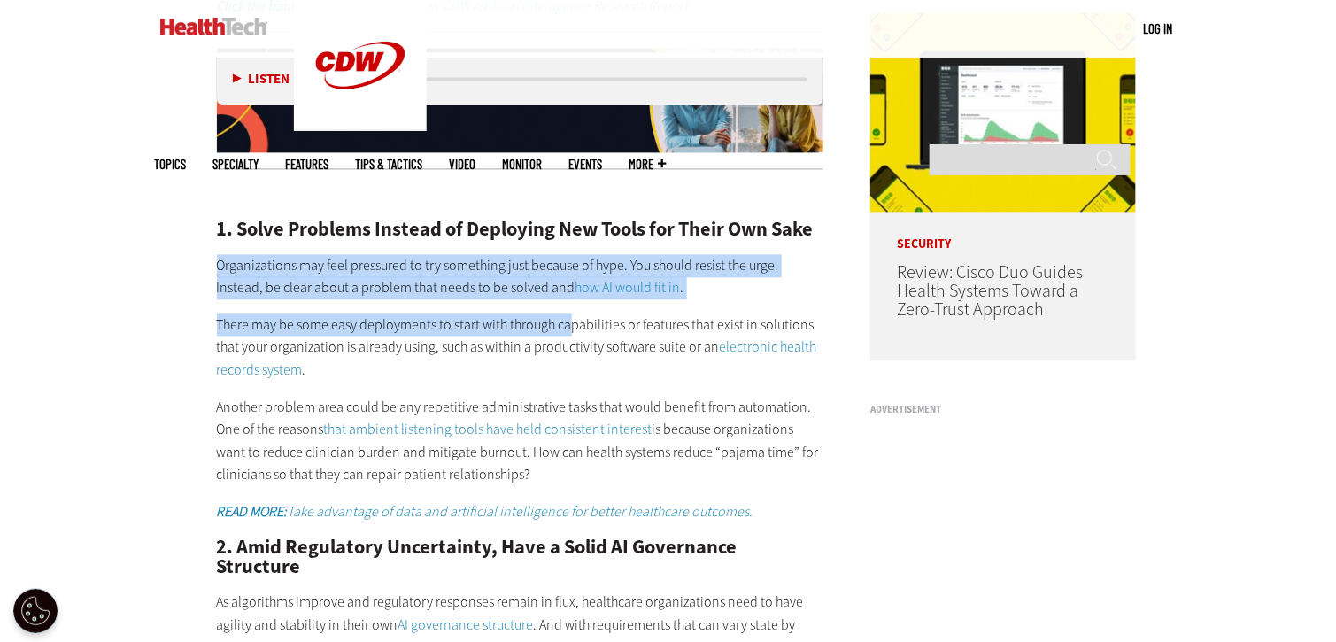
click at [454, 313] on p "There may be some easy deployments to start with through capabilities or featur…" at bounding box center [520, 347] width 607 height 68
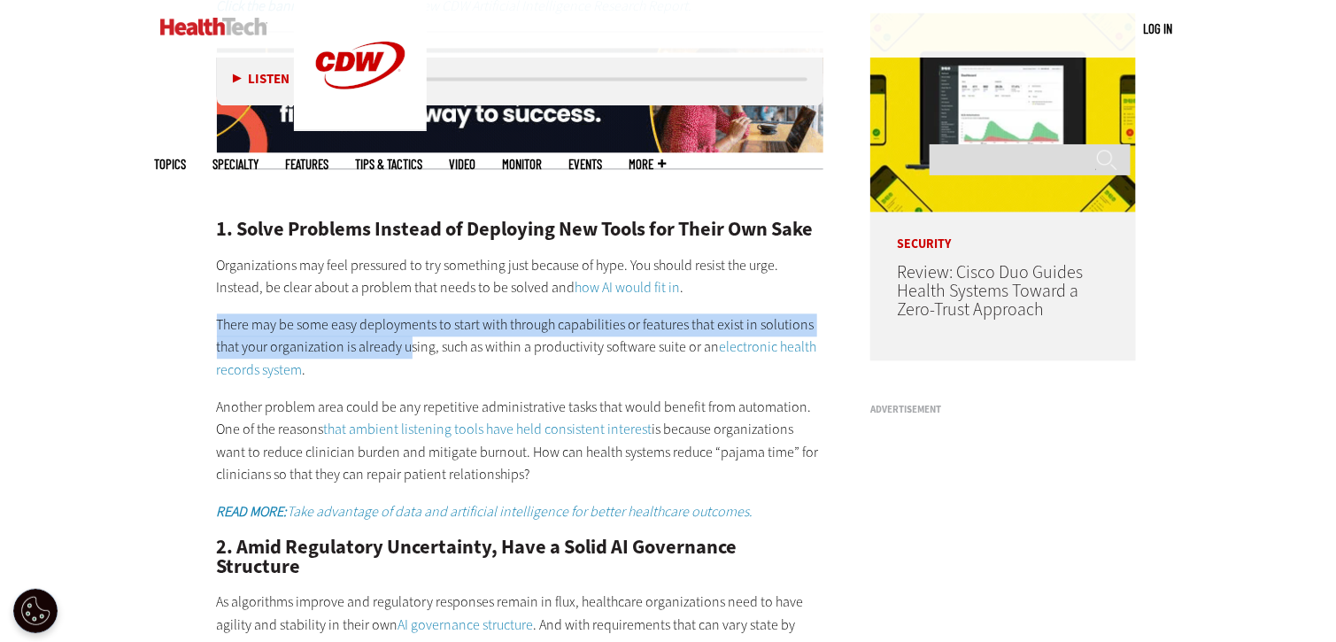
drag, startPoint x: 210, startPoint y: 299, endPoint x: 411, endPoint y: 318, distance: 201.9
click at [454, 313] on p "There may be some easy deployments to start with through capabilities or featur…" at bounding box center [520, 347] width 607 height 68
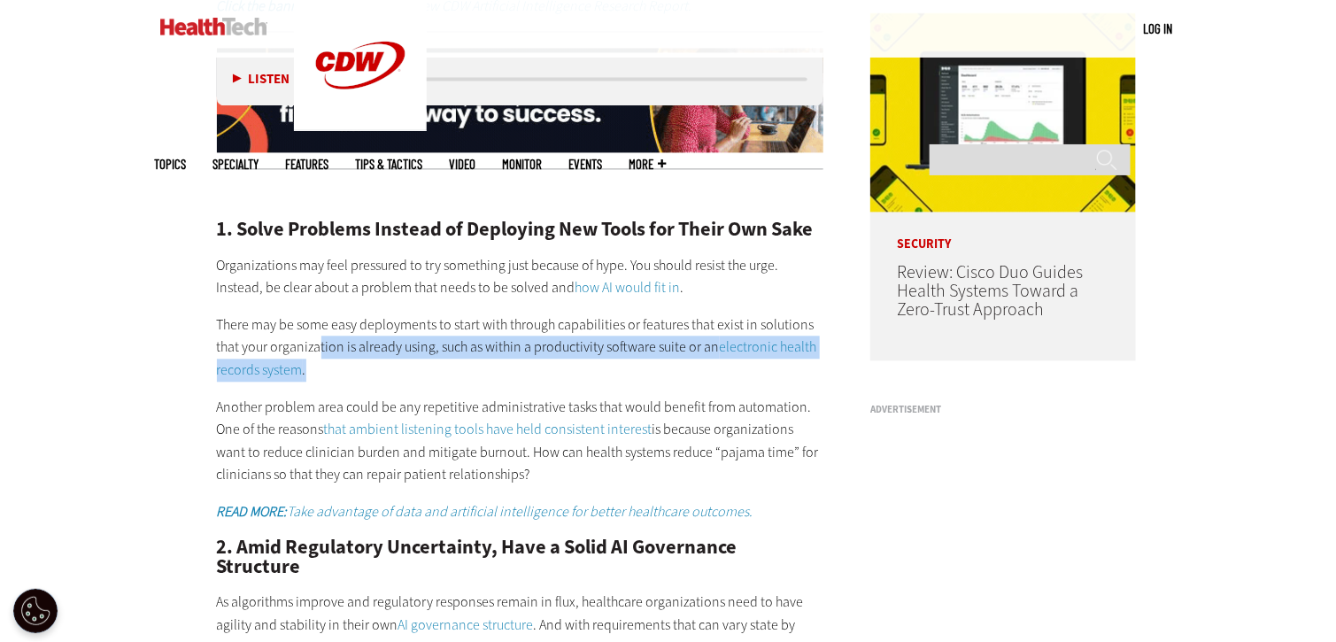
drag, startPoint x: 317, startPoint y: 332, endPoint x: 515, endPoint y: 351, distance: 199.2
click at [515, 351] on p "There may be some easy deployments to start with through capabilities or featur…" at bounding box center [520, 347] width 607 height 68
click at [553, 321] on p "There may be some easy deployments to start with through capabilities or featur…" at bounding box center [520, 347] width 607 height 68
drag, startPoint x: 472, startPoint y: 316, endPoint x: 610, endPoint y: 352, distance: 142.6
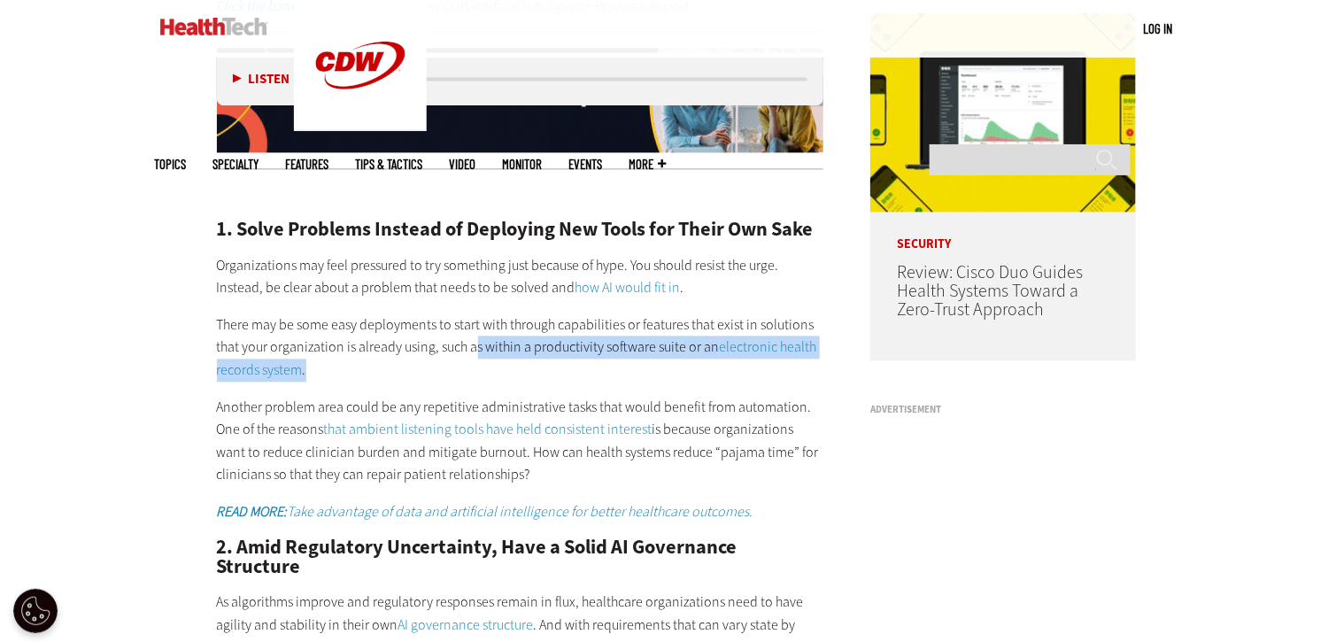
click at [613, 352] on p "There may be some easy deployments to start with through capabilities or featur…" at bounding box center [520, 347] width 607 height 68
click at [384, 347] on p "There may be some easy deployments to start with through capabilities or featur…" at bounding box center [520, 347] width 607 height 68
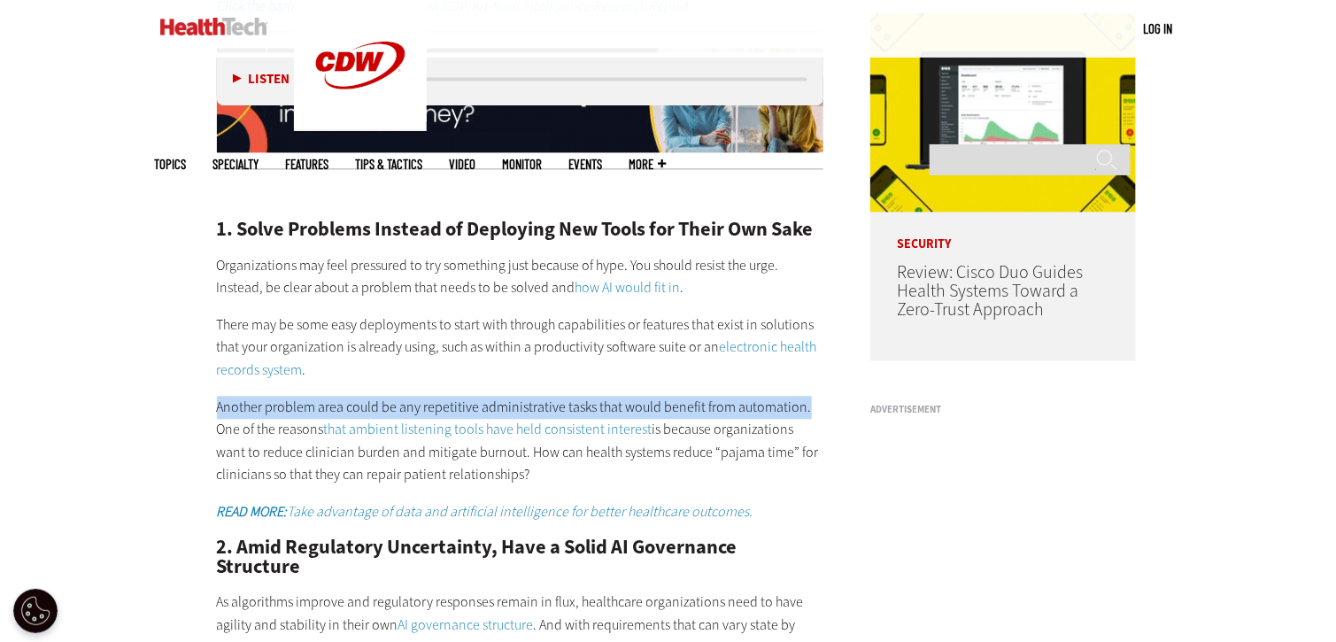
drag, startPoint x: 199, startPoint y: 386, endPoint x: 690, endPoint y: 423, distance: 492.0
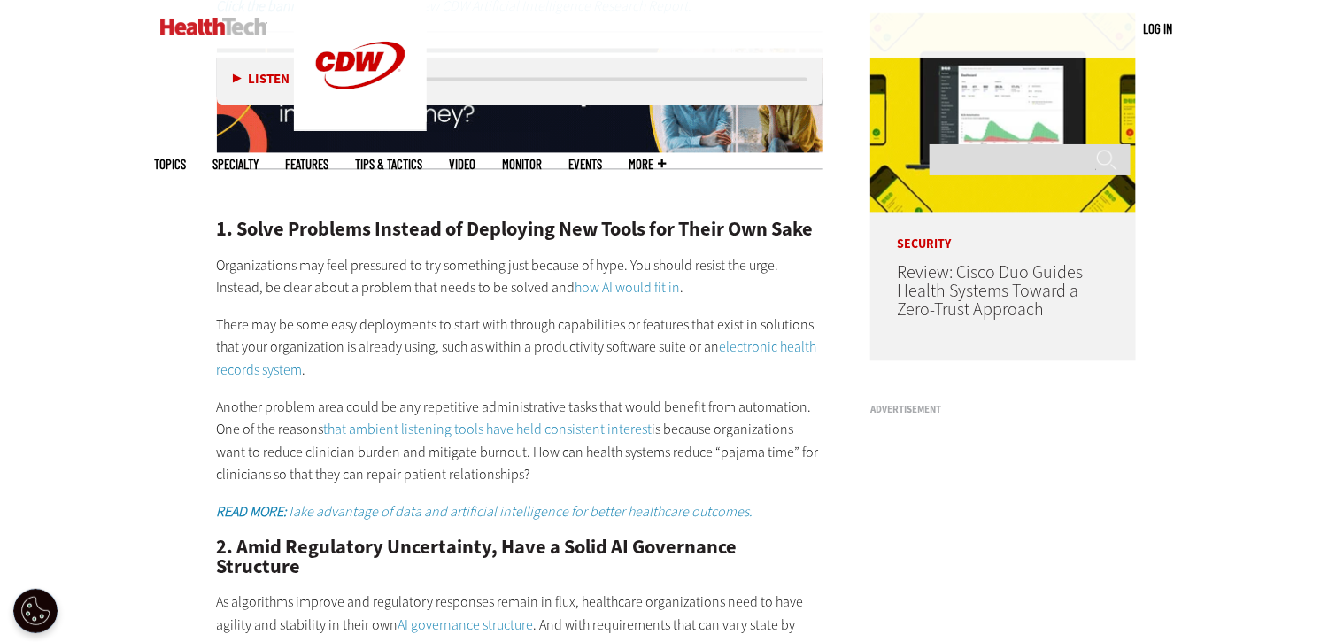
click at [261, 420] on p "Another problem area could be any repetitive administrative tasks that would be…" at bounding box center [520, 441] width 607 height 90
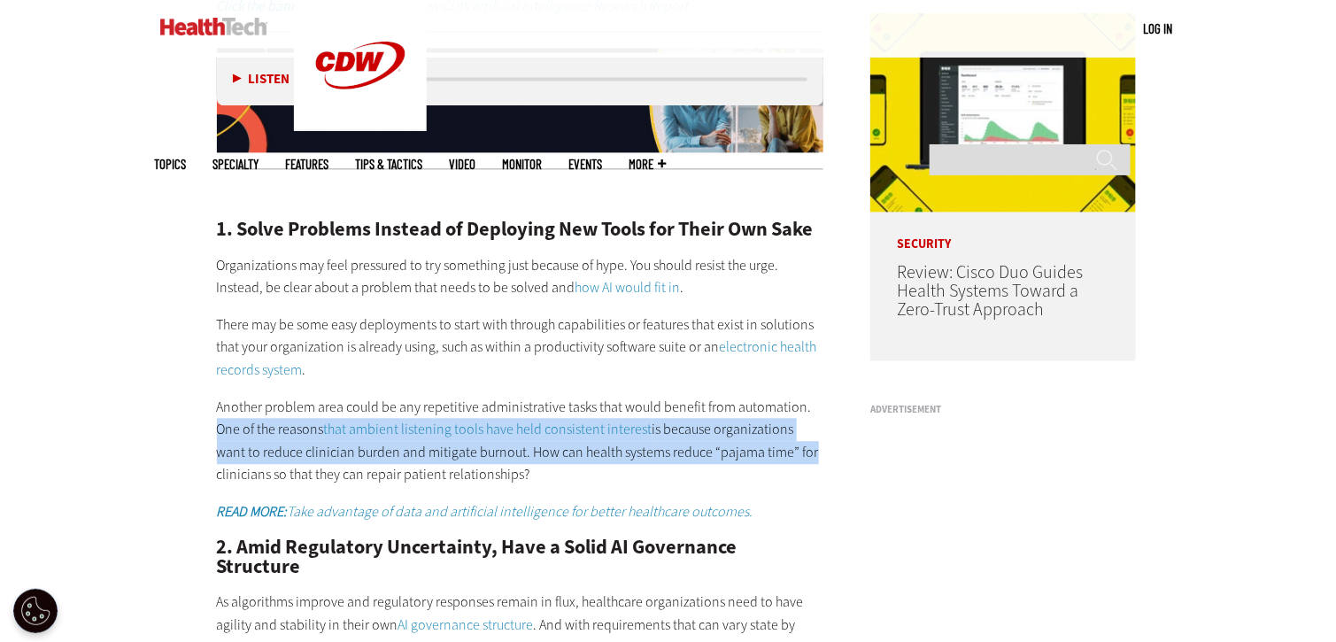
drag, startPoint x: 204, startPoint y: 399, endPoint x: 613, endPoint y: 437, distance: 410.9
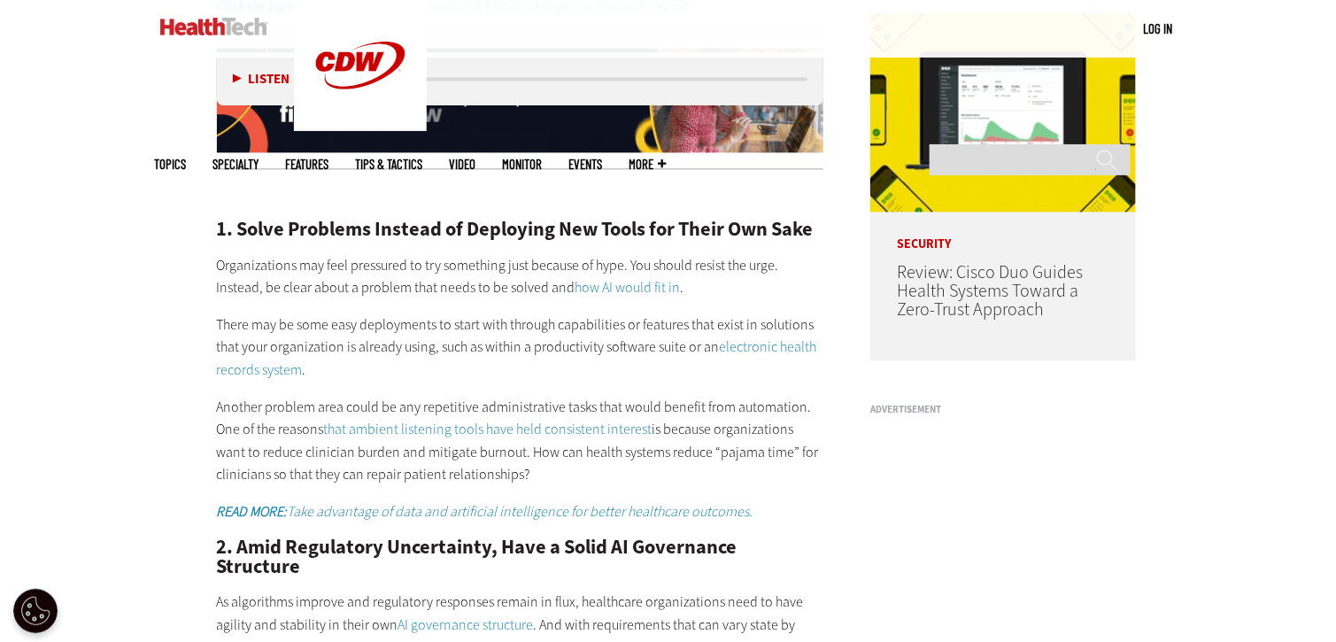
click at [360, 444] on p "Another problem area could be any repetitive administrative tasks that would be…" at bounding box center [520, 441] width 607 height 90
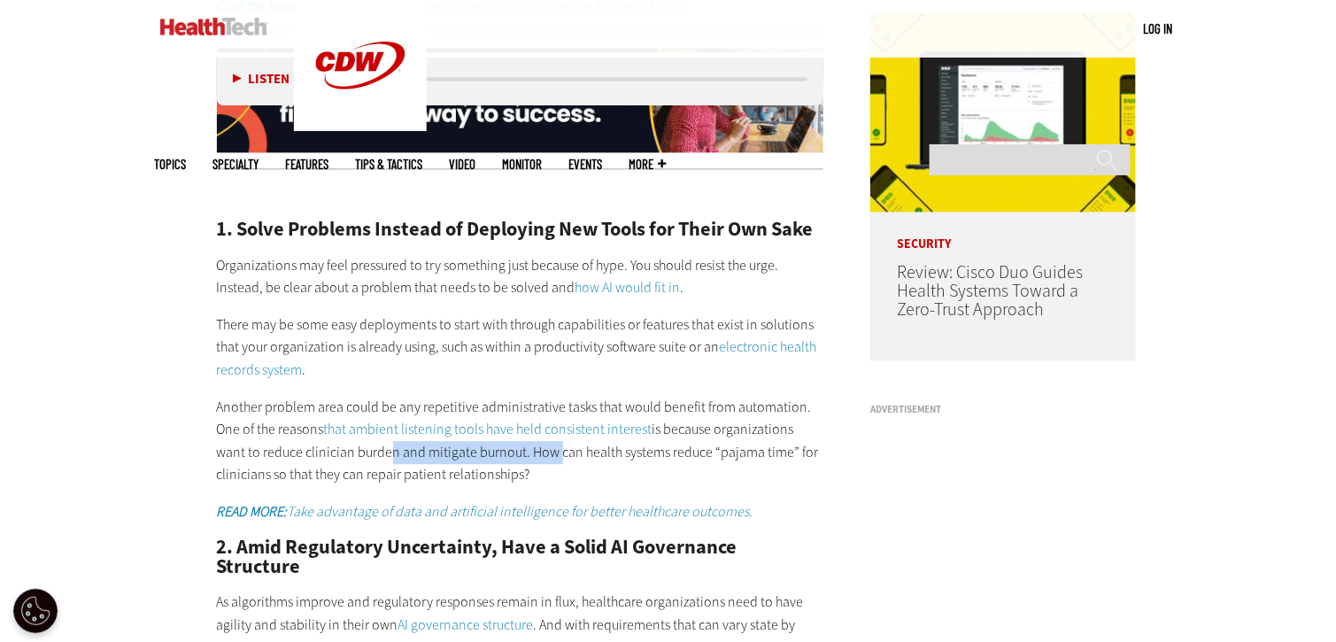
drag, startPoint x: 354, startPoint y: 436, endPoint x: 521, endPoint y: 435, distance: 166.5
click at [521, 435] on p "Another problem area could be any repetitive administrative tasks that would be…" at bounding box center [520, 441] width 607 height 90
click at [538, 438] on p "Another problem area could be any repetitive administrative tasks that would be…" at bounding box center [520, 441] width 607 height 90
drag, startPoint x: 507, startPoint y: 433, endPoint x: 574, endPoint y: 462, distance: 73.4
click at [574, 462] on p "Another problem area could be any repetitive administrative tasks that would be…" at bounding box center [520, 441] width 607 height 90
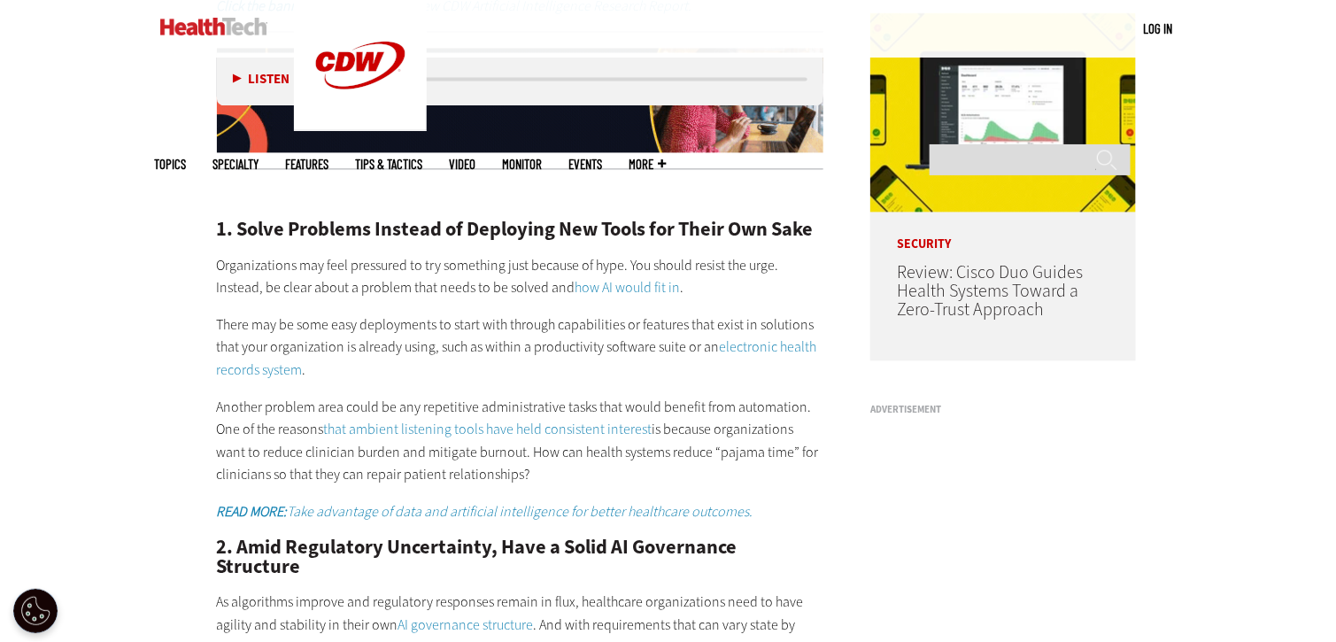
click at [541, 445] on p "Another problem area could be any repetitive administrative tasks that would be…" at bounding box center [520, 441] width 607 height 90
drag, startPoint x: 498, startPoint y: 430, endPoint x: 559, endPoint y: 447, distance: 63.4
click at [562, 446] on p "Another problem area could be any repetitive administrative tasks that would be…" at bounding box center [520, 441] width 607 height 90
click at [383, 444] on p "Another problem area could be any repetitive administrative tasks that would be…" at bounding box center [520, 441] width 607 height 90
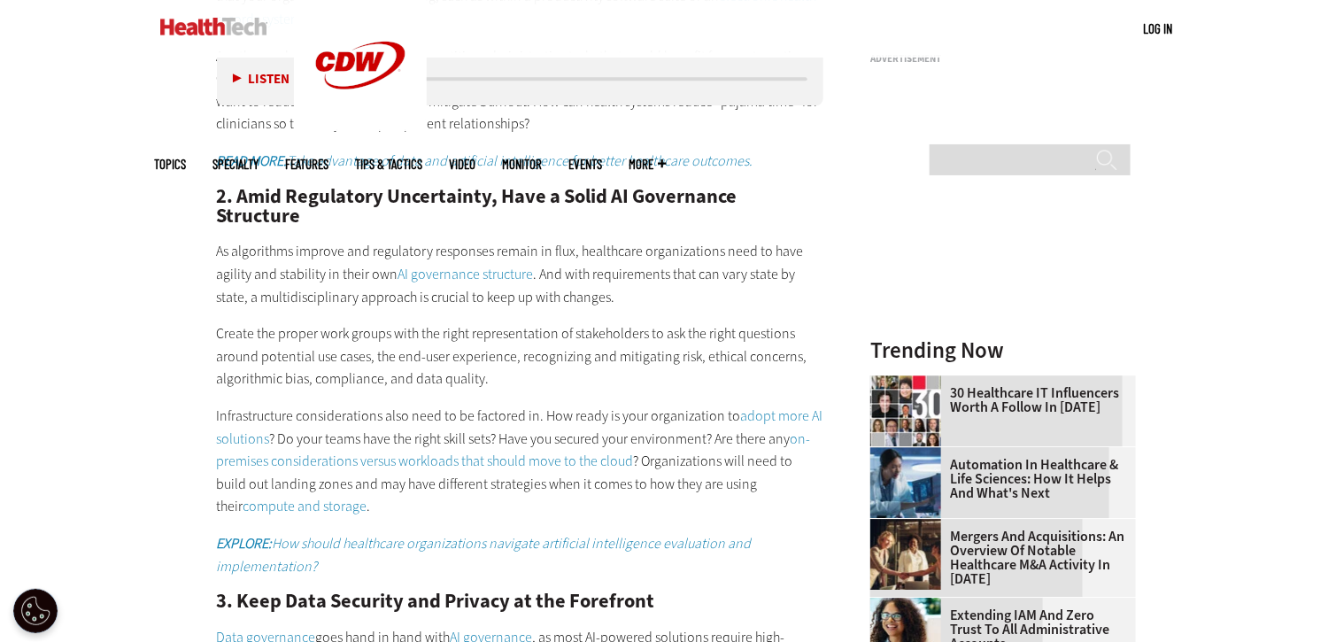
scroll to position [1771, 0]
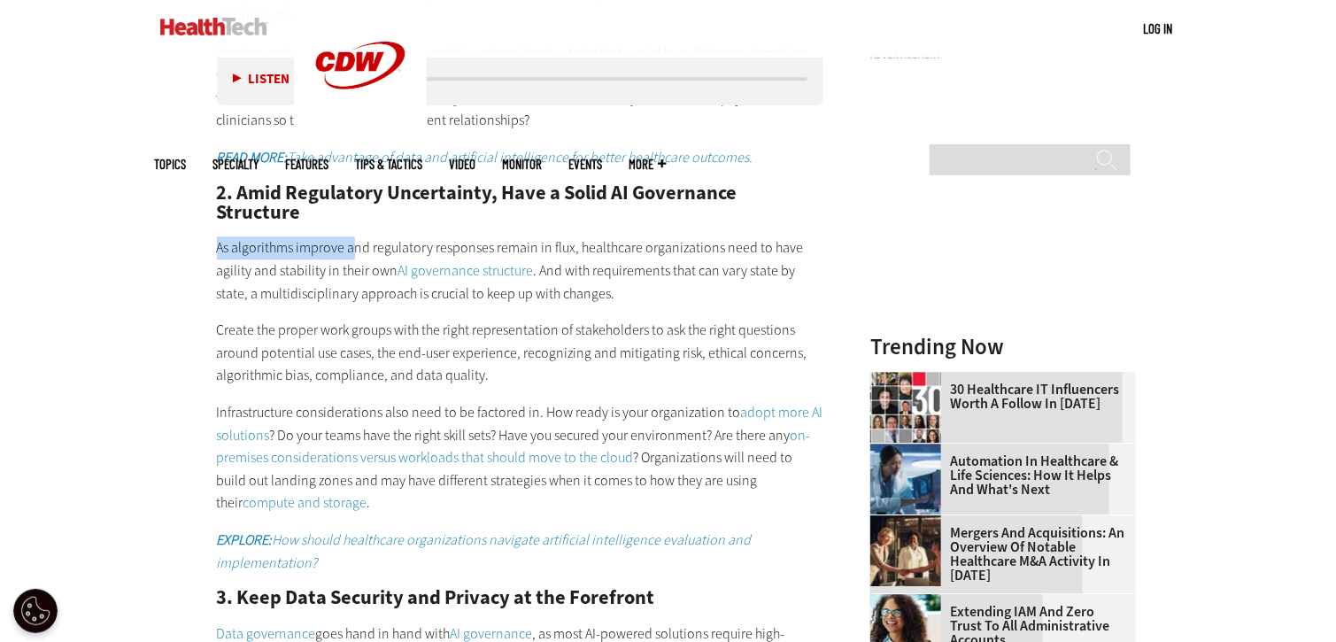
drag, startPoint x: 205, startPoint y: 204, endPoint x: 347, endPoint y: 210, distance: 142.7
click at [355, 210] on article "Jul 08 2025 Twitter Facebook LinkedIn Reddit Flipboard Email Artificial Intelli…" at bounding box center [503, 322] width 643 height 2804
click at [329, 236] on p "As algorithms improve and regulatory responses remain in flux, healthcare organ…" at bounding box center [520, 270] width 607 height 68
drag, startPoint x: 214, startPoint y: 205, endPoint x: 575, endPoint y: 209, distance: 360.4
click at [575, 209] on article "Jul 08 2025 Twitter Facebook LinkedIn Reddit Flipboard Email Artificial Intelli…" at bounding box center [503, 322] width 643 height 2804
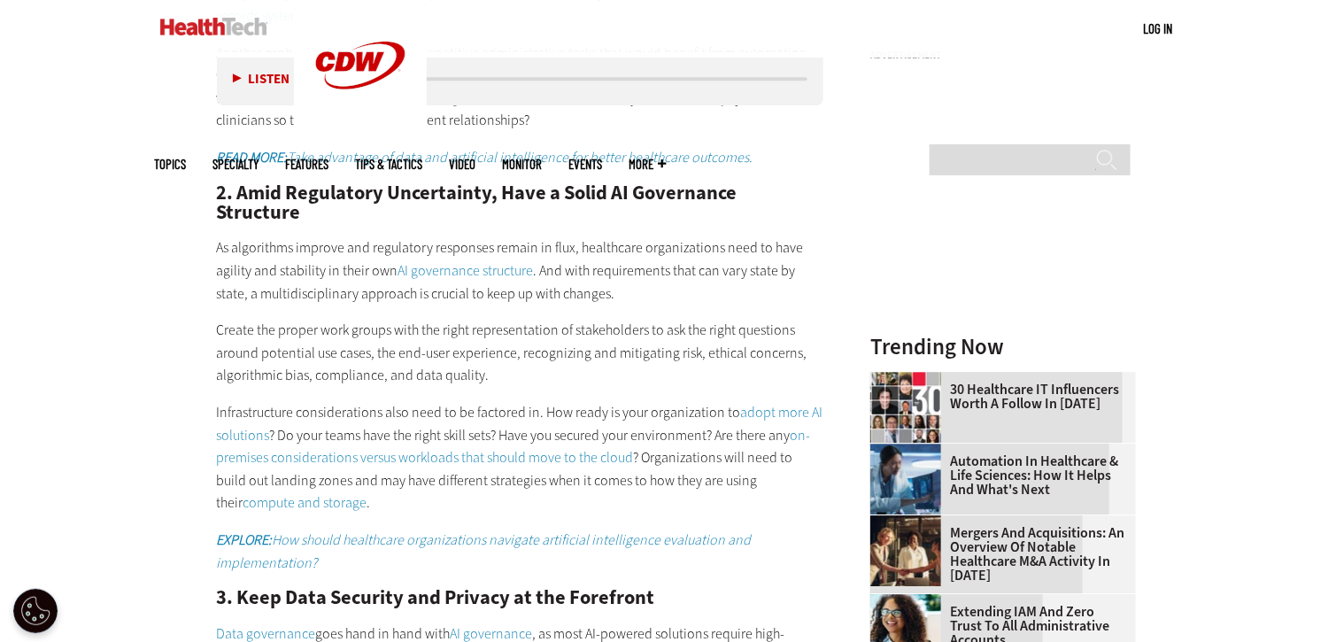
click at [585, 236] on p "As algorithms improve and regulatory responses remain in flux, healthcare organ…" at bounding box center [520, 270] width 607 height 68
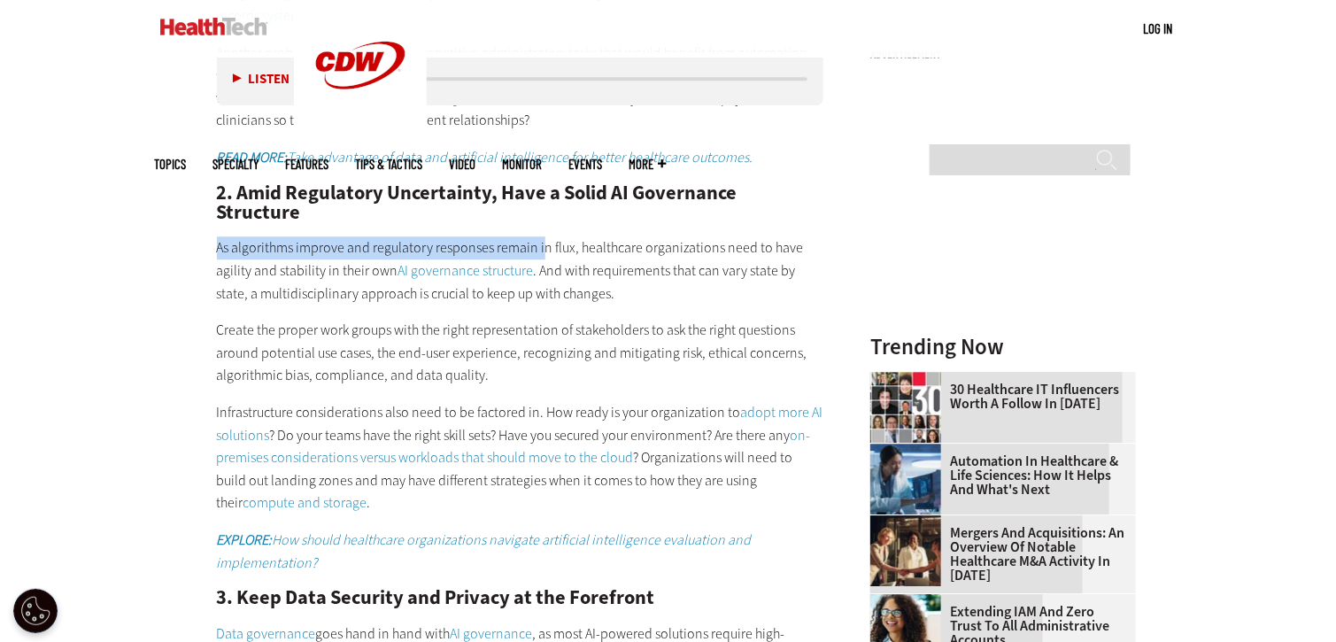
drag, startPoint x: 211, startPoint y: 201, endPoint x: 545, endPoint y: 201, distance: 333.8
click at [541, 201] on article "Jul 08 2025 Twitter Facebook LinkedIn Reddit Flipboard Email Artificial Intelli…" at bounding box center [503, 322] width 643 height 2804
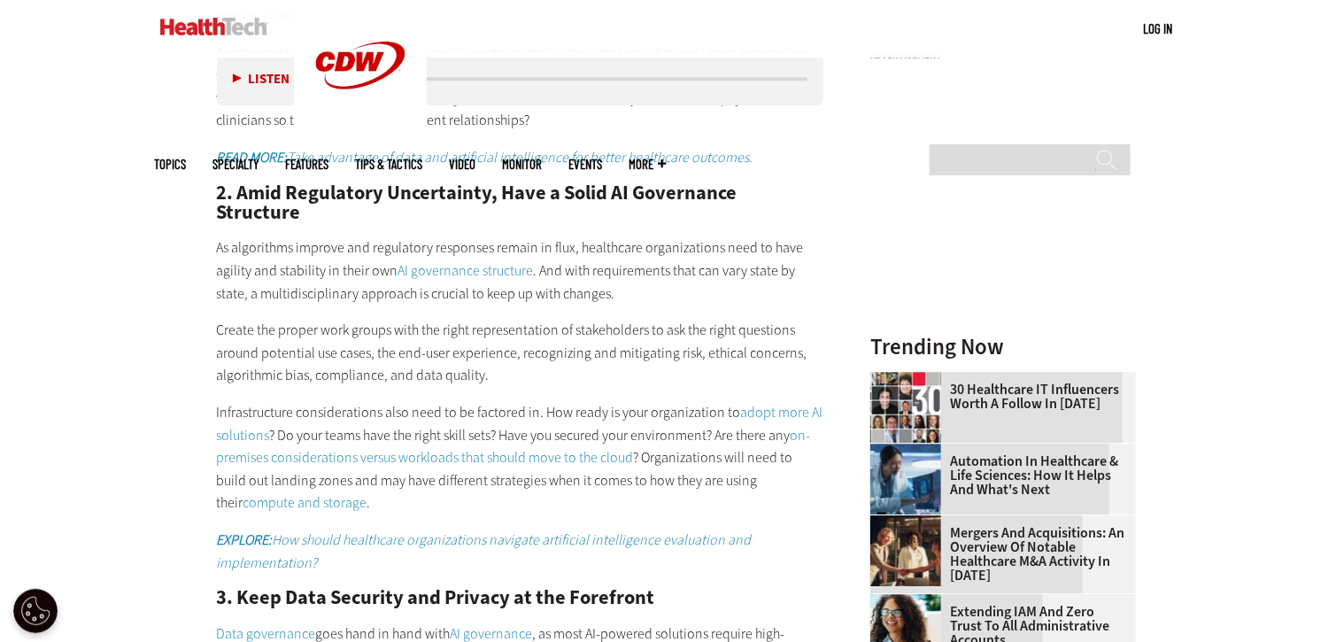
drag, startPoint x: 548, startPoint y: 202, endPoint x: 514, endPoint y: 203, distance: 34.5
click at [547, 236] on p "As algorithms improve and regulatory responses remain in flux, healthcare organ…" at bounding box center [520, 270] width 607 height 68
drag, startPoint x: 490, startPoint y: 209, endPoint x: 545, endPoint y: 206, distance: 55.0
click at [545, 236] on p "As algorithms improve and regulatory responses remain in flux, healthcare organ…" at bounding box center [520, 270] width 607 height 68
click at [344, 236] on p "As algorithms improve and regulatory responses remain in flux, healthcare organ…" at bounding box center [520, 270] width 607 height 68
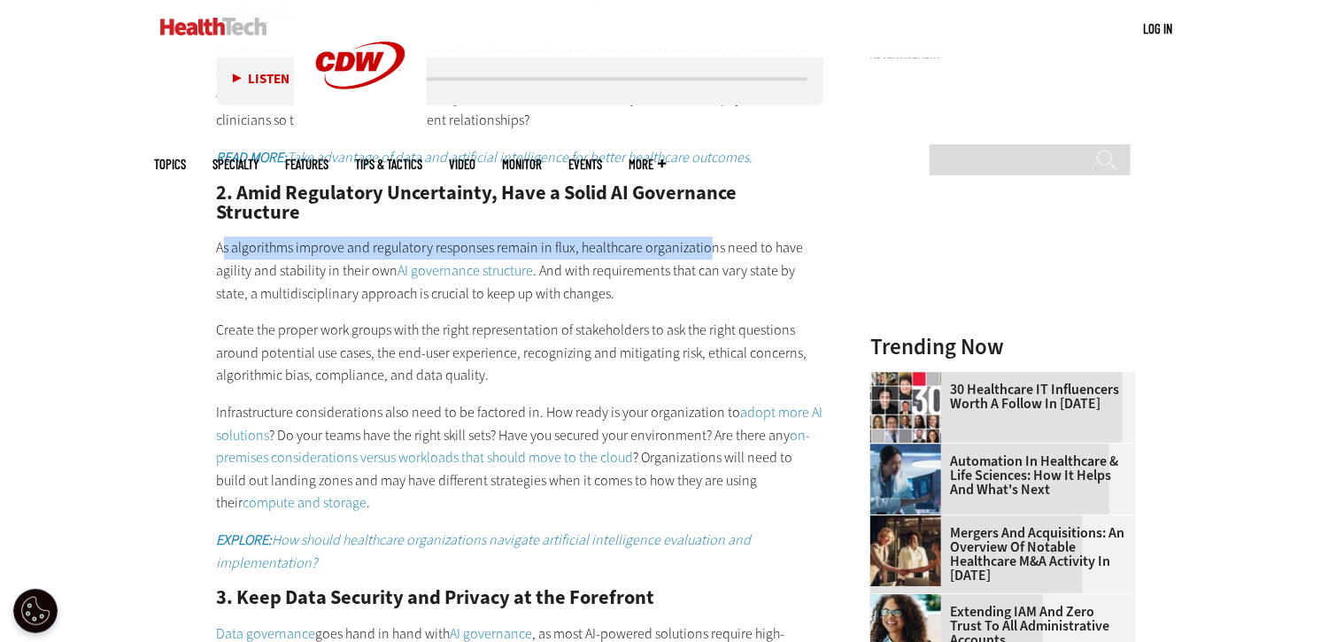
drag, startPoint x: 223, startPoint y: 205, endPoint x: 700, endPoint y: 216, distance: 476.5
click at [702, 236] on p "As algorithms improve and regulatory responses remain in flux, healthcare organ…" at bounding box center [520, 270] width 607 height 68
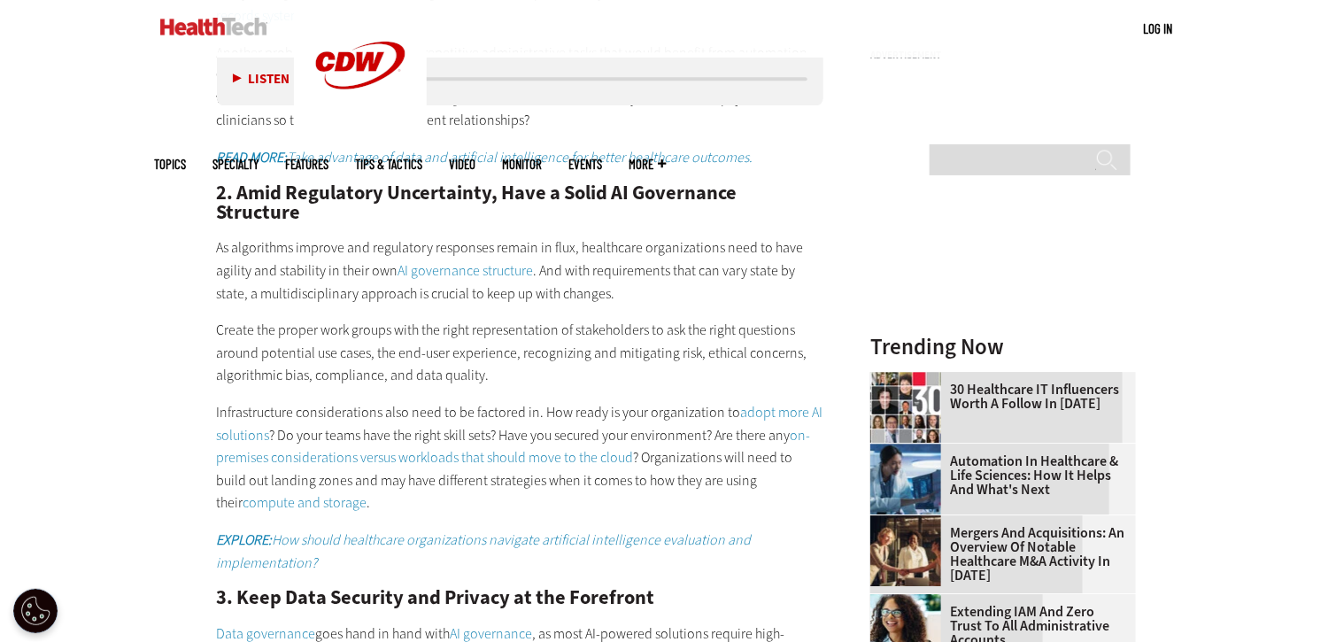
click at [702, 236] on p "As algorithms improve and regulatory responses remain in flux, healthcare organ…" at bounding box center [520, 270] width 607 height 68
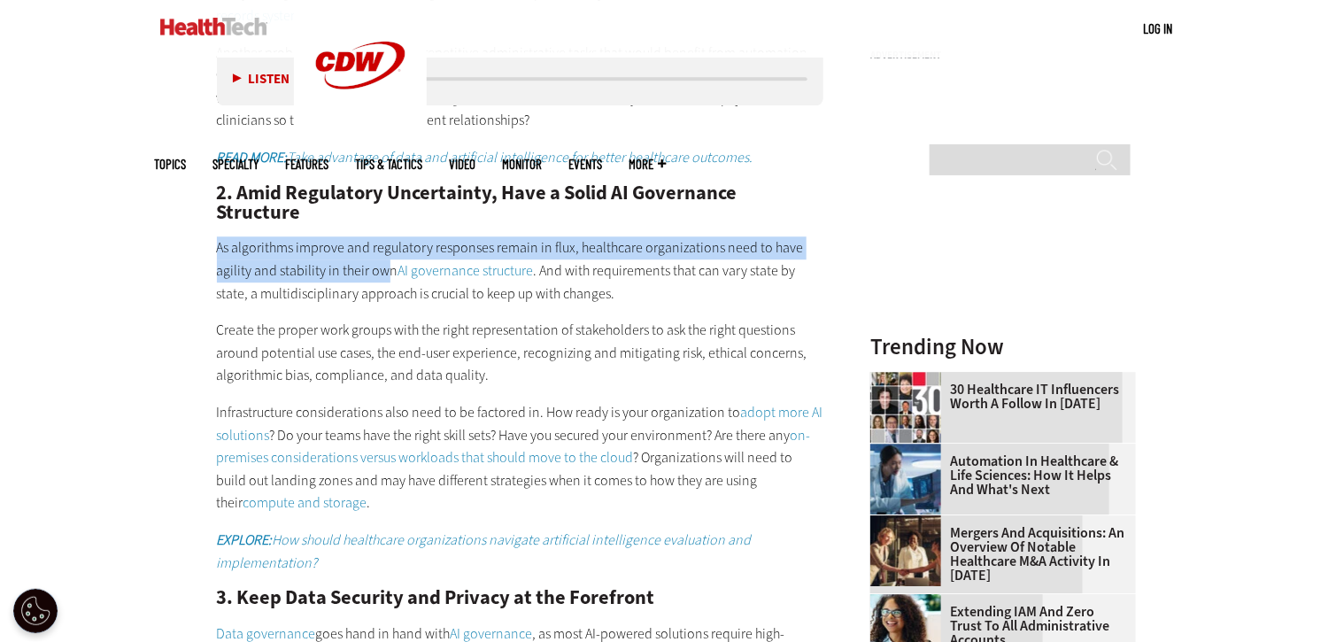
drag, startPoint x: 191, startPoint y: 201, endPoint x: 387, endPoint y: 235, distance: 198.6
click at [387, 235] on article "Jul 08 2025 Twitter Facebook LinkedIn Reddit Flipboard Email Artificial Intelli…" at bounding box center [503, 322] width 643 height 2804
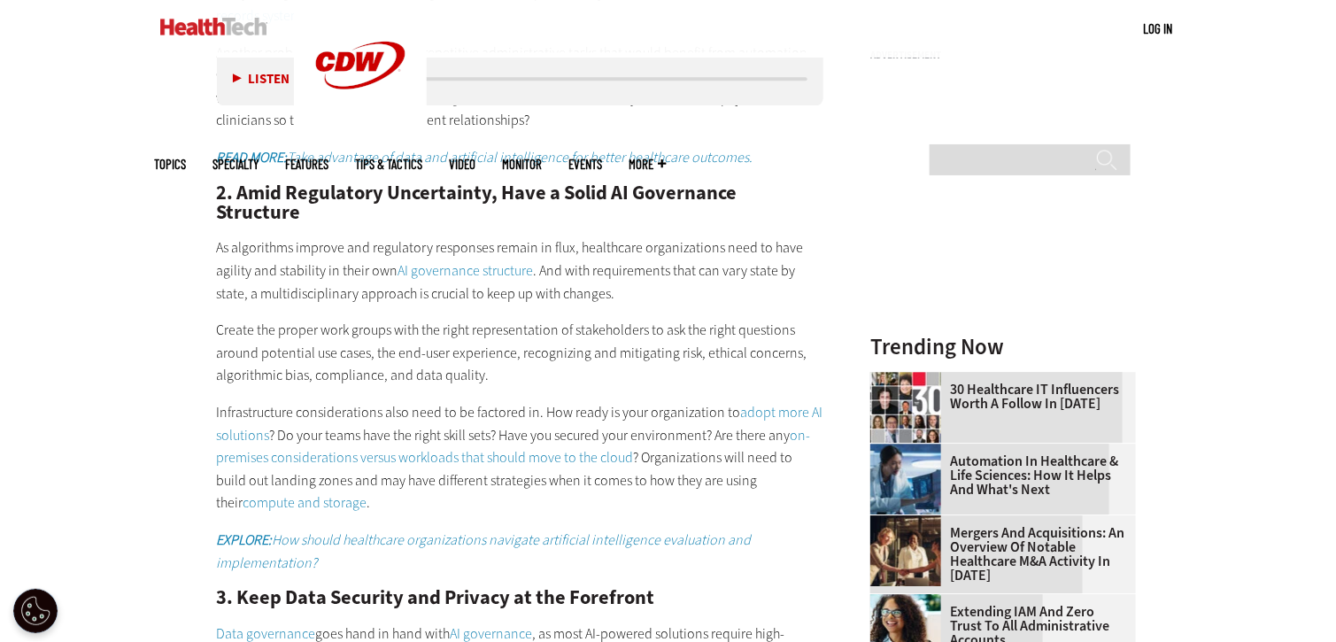
click at [372, 252] on p "As algorithms improve and regulatory responses remain in flux, healthcare organ…" at bounding box center [520, 270] width 607 height 68
drag, startPoint x: 347, startPoint y: 219, endPoint x: 558, endPoint y: 220, distance: 210.8
click at [558, 236] on p "As algorithms improve and regulatory responses remain in flux, healthcare organ…" at bounding box center [520, 270] width 607 height 68
click at [568, 244] on p "As algorithms improve and regulatory responses remain in flux, healthcare organ…" at bounding box center [520, 270] width 607 height 68
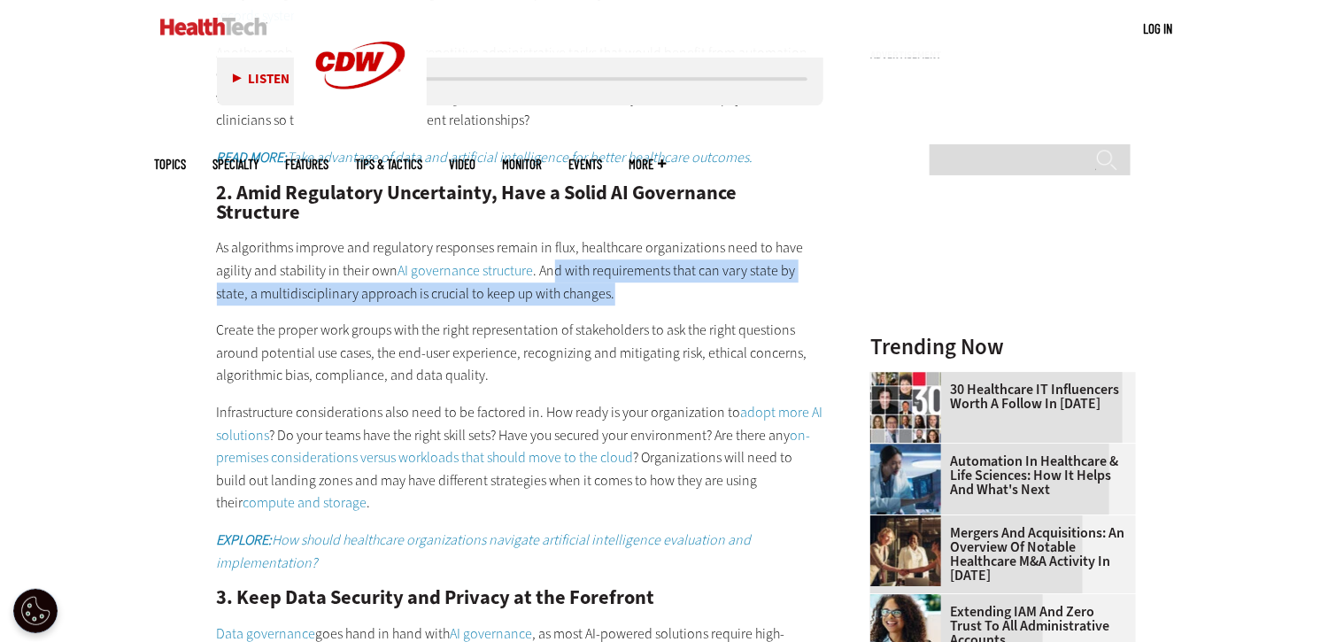
drag, startPoint x: 561, startPoint y: 223, endPoint x: 652, endPoint y: 266, distance: 99.8
click at [730, 252] on p "As algorithms improve and regulatory responses remain in flux, healthcare organ…" at bounding box center [520, 270] width 607 height 68
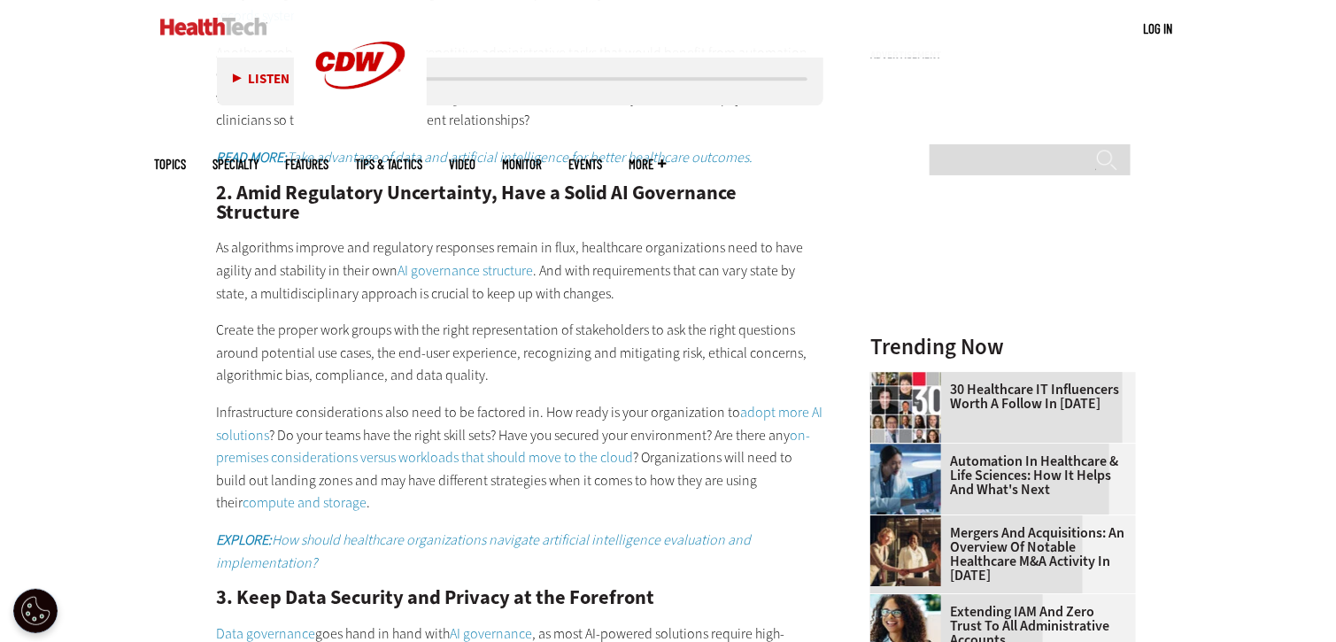
drag, startPoint x: 620, startPoint y: 268, endPoint x: 477, endPoint y: 261, distance: 142.7
click at [619, 268] on div "1. Solve Problems Instead of Deploying New Tools for Their Own Sake Organizatio…" at bounding box center [520, 341] width 607 height 1025
drag, startPoint x: 214, startPoint y: 270, endPoint x: 606, endPoint y: 253, distance: 391.8
click at [607, 251] on main "Home » Artificial Intelligence Close New AI Research From CDW See how IT leader…" at bounding box center [668, 300] width 1027 height 2897
click at [481, 319] on p "Create the proper work groups with the right representation of stakeholders to …" at bounding box center [520, 353] width 607 height 68
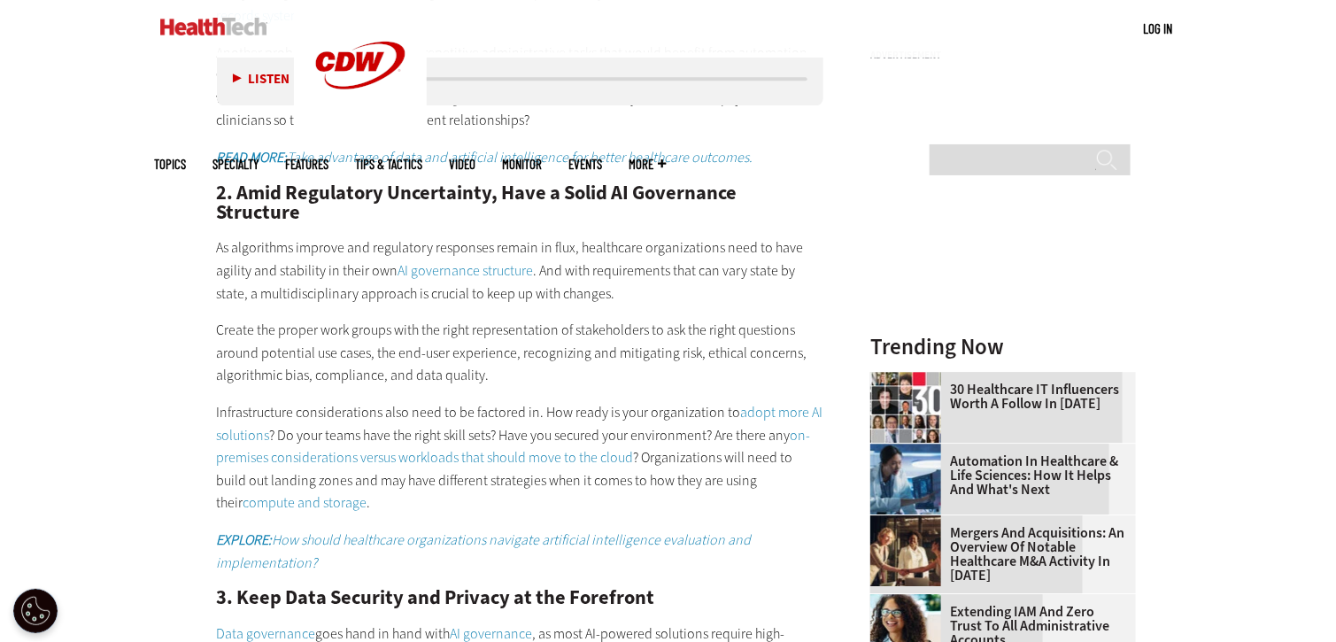
click at [248, 319] on p "Create the proper work groups with the right representation of stakeholders to …" at bounding box center [520, 353] width 607 height 68
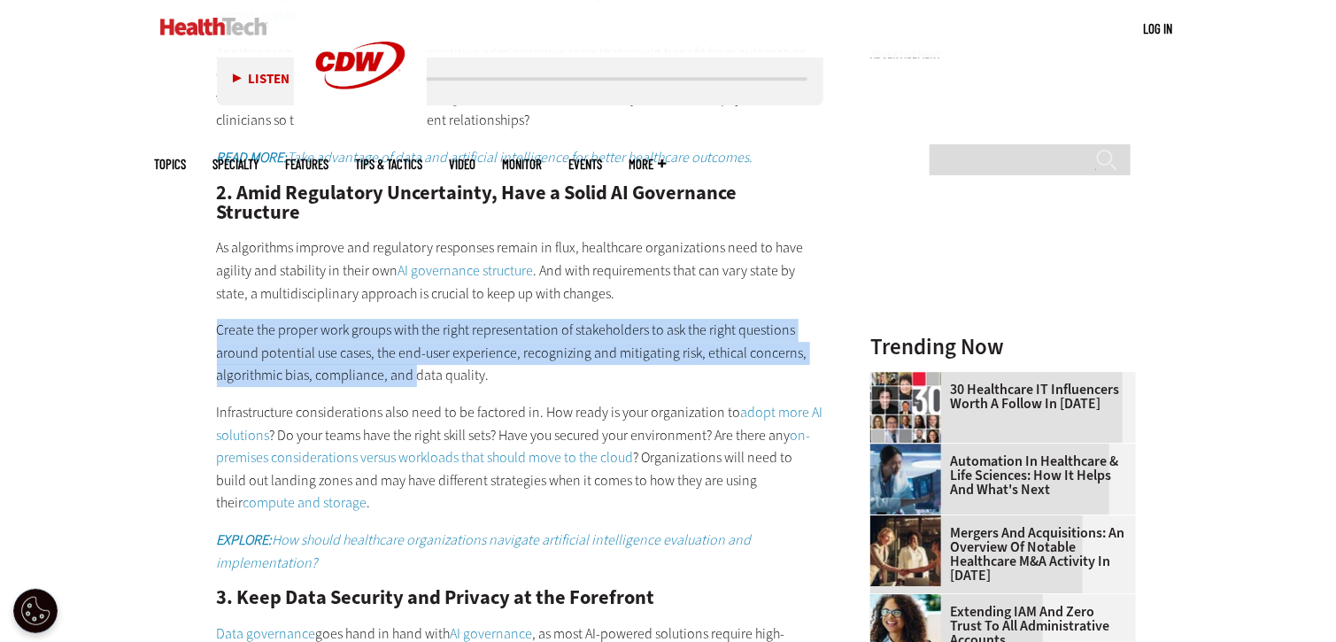
drag, startPoint x: 213, startPoint y: 283, endPoint x: 380, endPoint y: 328, distance: 172.3
click at [411, 333] on article "Jul 08 2025 Twitter Facebook LinkedIn Reddit Flipboard Email Artificial Intelli…" at bounding box center [503, 322] width 643 height 2804
click at [257, 319] on p "Create the proper work groups with the right representation of stakeholders to …" at bounding box center [520, 353] width 607 height 68
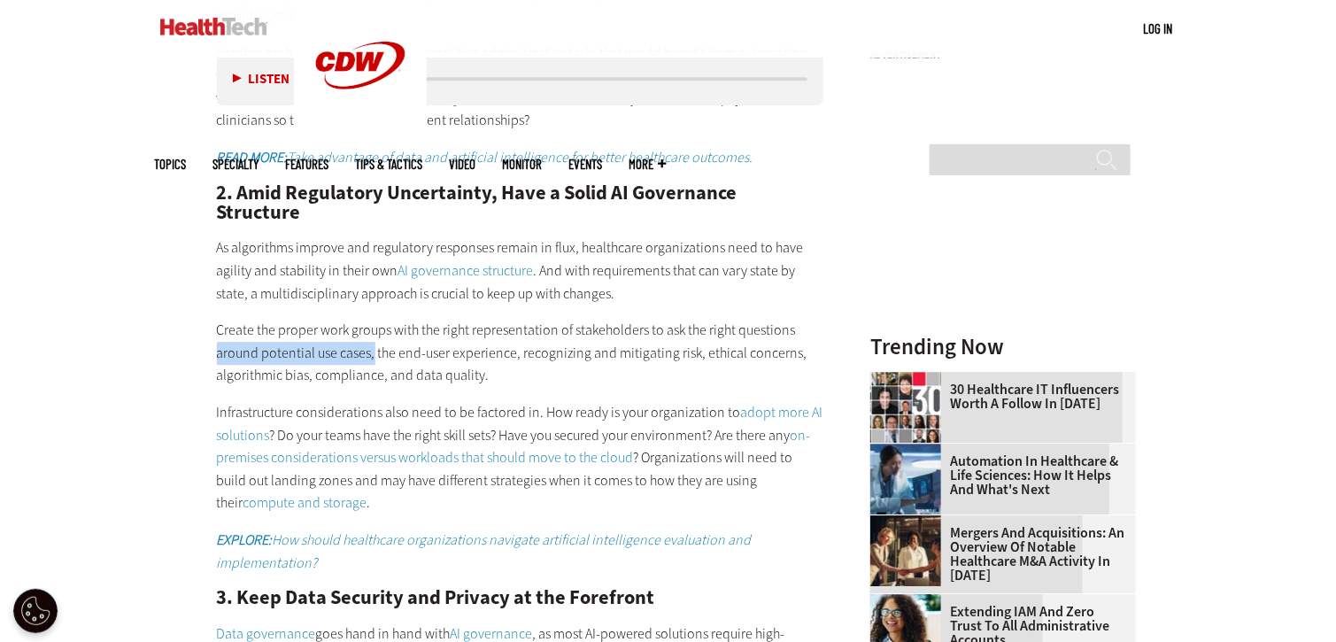
drag, startPoint x: 219, startPoint y: 318, endPoint x: 371, endPoint y: 318, distance: 152.3
click at [371, 318] on main "Home » Artificial Intelligence Close New AI Research From CDW See how IT leader…" at bounding box center [668, 300] width 1027 height 2897
click at [375, 321] on p "Create the proper work groups with the right representation of stakeholders to …" at bounding box center [520, 353] width 607 height 68
click at [483, 319] on p "Create the proper work groups with the right representation of stakeholders to …" at bounding box center [520, 353] width 607 height 68
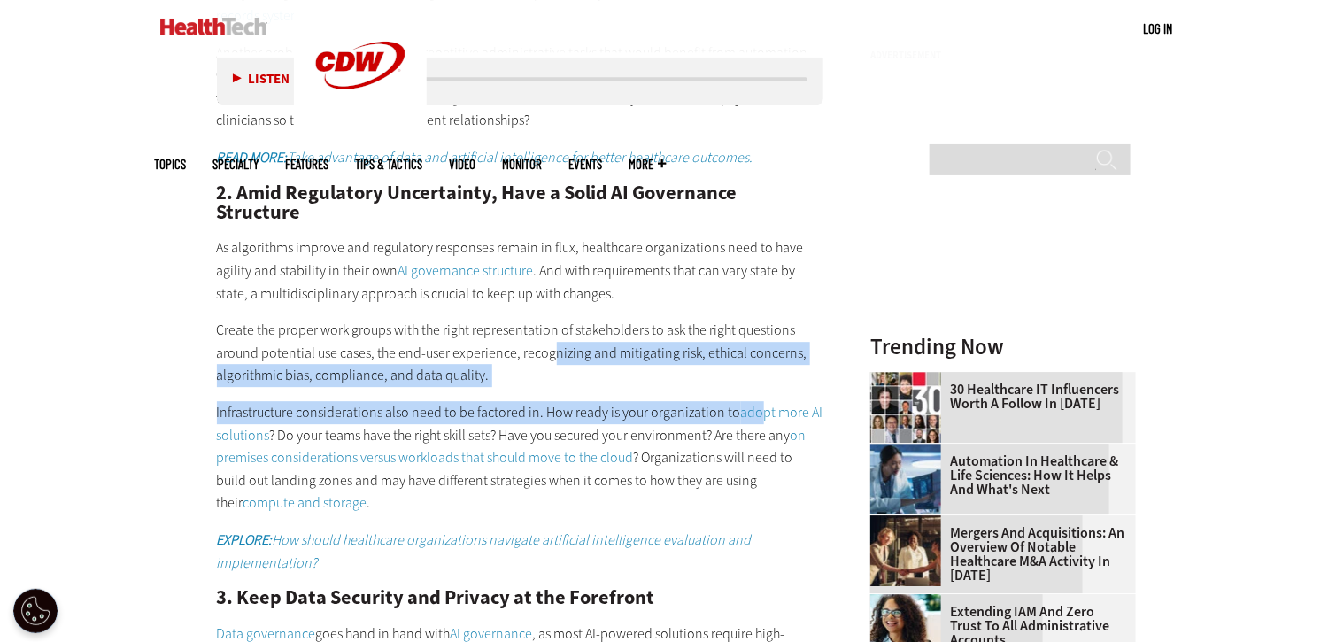
drag, startPoint x: 606, startPoint y: 310, endPoint x: 588, endPoint y: 337, distance: 32.7
click at [746, 344] on div "1. Solve Problems Instead of Deploying New Tools for Their Own Sake Organizatio…" at bounding box center [520, 341] width 607 height 1025
click at [588, 337] on p "Create the proper work groups with the right representation of stakeholders to …" at bounding box center [520, 353] width 607 height 68
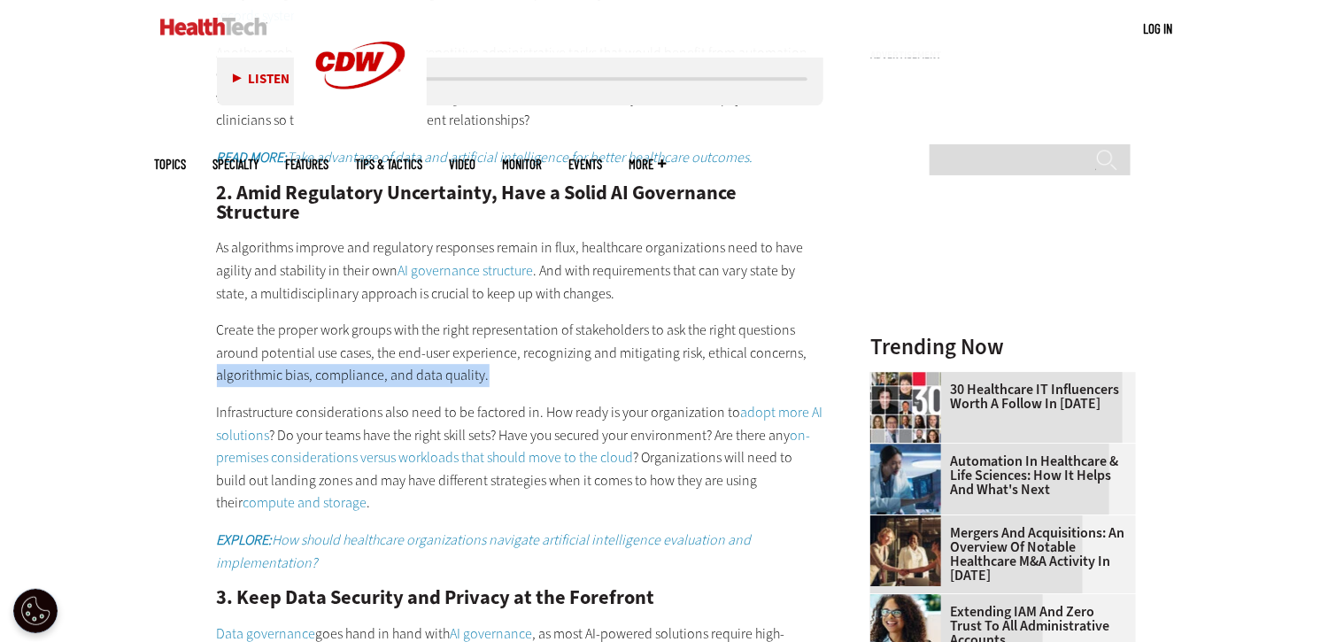
drag, startPoint x: 210, startPoint y: 323, endPoint x: 510, endPoint y: 337, distance: 300.5
click at [515, 338] on article "Jul 08 2025 Twitter Facebook LinkedIn Reddit Flipboard Email Artificial Intelli…" at bounding box center [503, 322] width 643 height 2804
click at [498, 337] on p "Create the proper work groups with the right representation of stakeholders to …" at bounding box center [520, 353] width 607 height 68
click at [391, 347] on div "1. Solve Problems Instead of Deploying New Tools for Their Own Sake Organizatio…" at bounding box center [520, 341] width 607 height 1025
drag, startPoint x: 218, startPoint y: 367, endPoint x: 323, endPoint y: 378, distance: 106.0
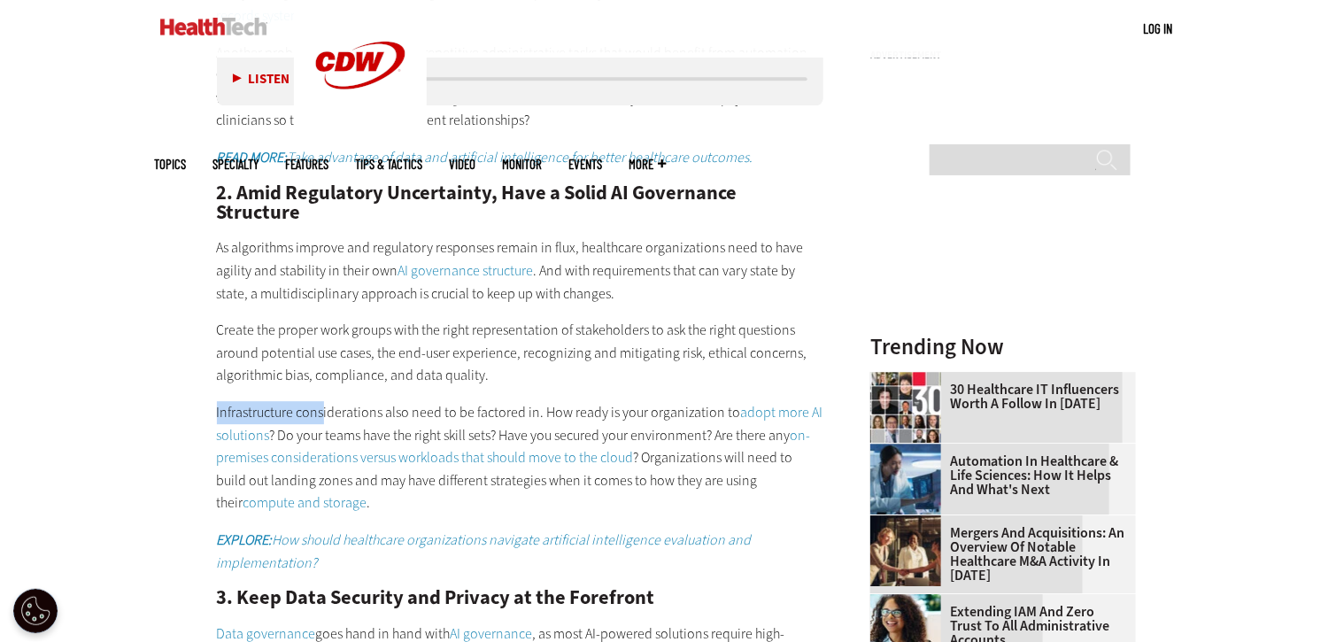
click at [321, 401] on p "Infrastructure considerations also need to be factored in. How ready is your or…" at bounding box center [520, 457] width 607 height 113
drag, startPoint x: 375, startPoint y: 354, endPoint x: 262, endPoint y: 363, distance: 112.8
click at [370, 355] on div "1. Solve Problems Instead of Deploying New Tools for Their Own Sake Organizatio…" at bounding box center [520, 341] width 607 height 1025
drag, startPoint x: 381, startPoint y: 377, endPoint x: 552, endPoint y: 374, distance: 170.9
click at [538, 371] on article "Jul 08 2025 Twitter Facebook LinkedIn Reddit Flipboard Email Artificial Intelli…" at bounding box center [503, 322] width 643 height 2804
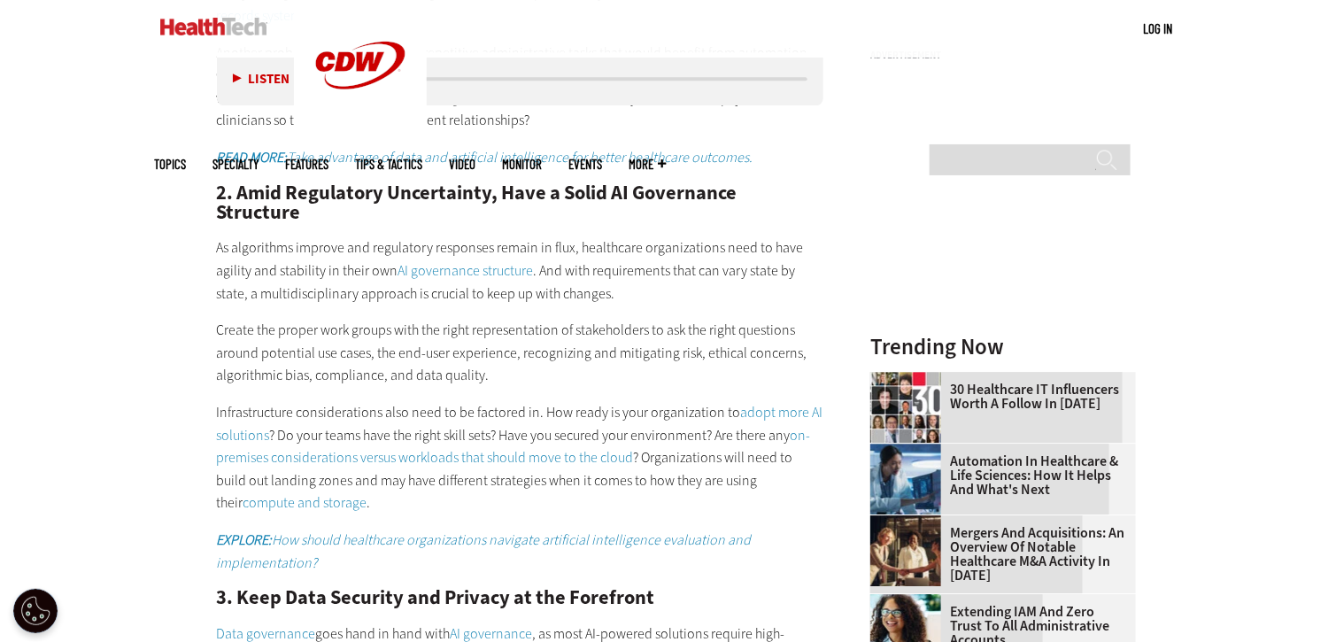
click at [553, 401] on p "Infrastructure considerations also need to be factored in. How ready is your or…" at bounding box center [520, 457] width 607 height 113
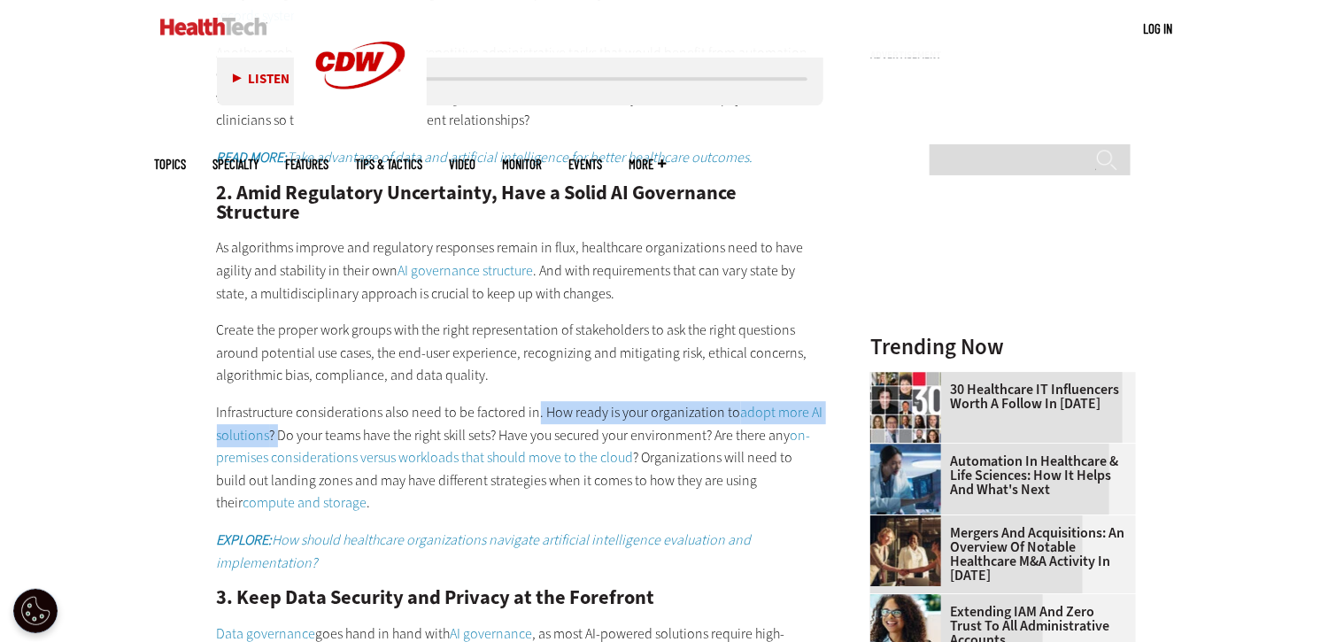
drag, startPoint x: 534, startPoint y: 372, endPoint x: 282, endPoint y: 383, distance: 252.6
click at [282, 401] on p "Infrastructure considerations also need to be factored in. How ready is your or…" at bounding box center [520, 457] width 607 height 113
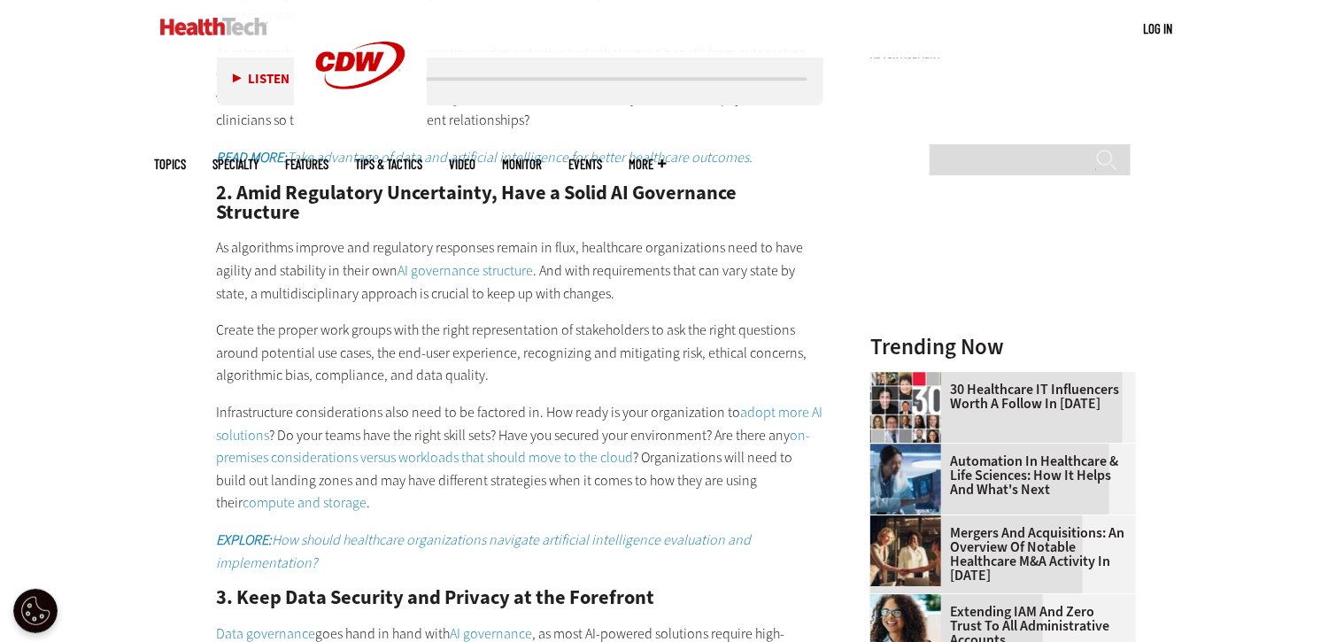
click at [306, 401] on p "Infrastructure considerations also need to be factored in. How ready is your or…" at bounding box center [520, 457] width 607 height 113
drag, startPoint x: 272, startPoint y: 385, endPoint x: 499, endPoint y: 396, distance: 227.8
click at [498, 401] on p "Infrastructure considerations also need to be factored in. How ready is your or…" at bounding box center [520, 457] width 607 height 113
click at [505, 401] on p "Infrastructure considerations also need to be factored in. How ready is your or…" at bounding box center [520, 457] width 607 height 113
drag, startPoint x: 517, startPoint y: 397, endPoint x: 678, endPoint y: 374, distance: 162.8
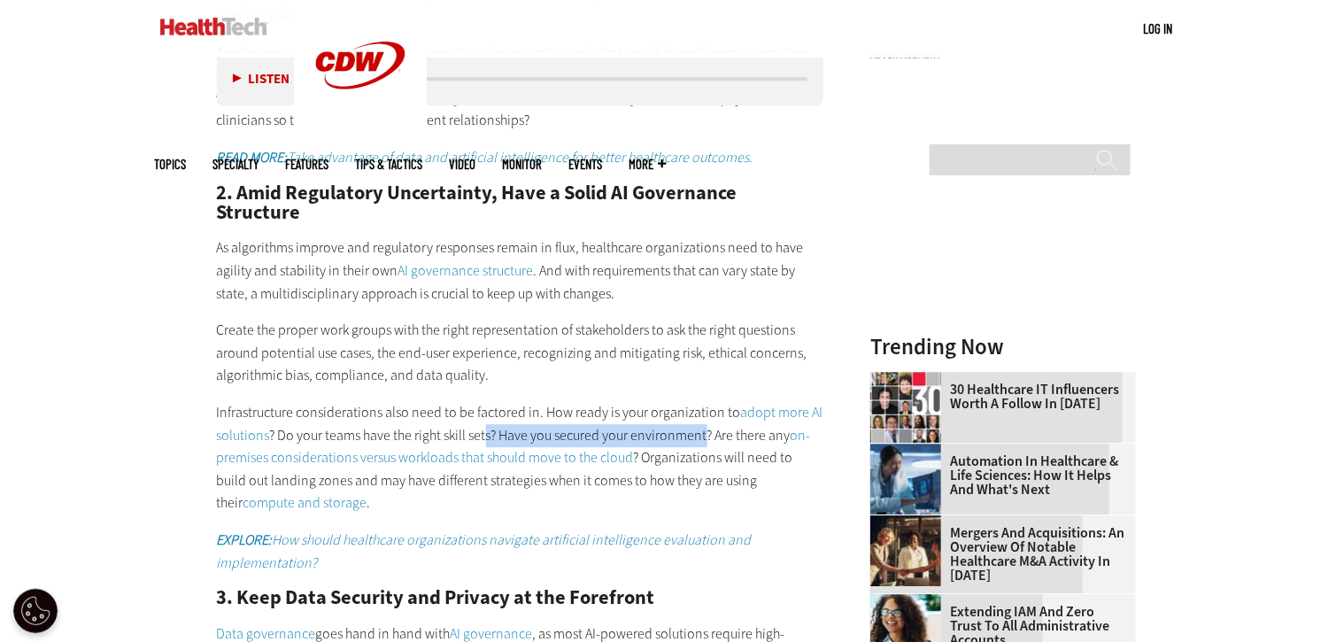
click at [697, 401] on p "Infrastructure considerations also need to be factored in. How ready is your or…" at bounding box center [520, 457] width 607 height 113
click at [678, 401] on p "Infrastructure considerations also need to be factored in. How ready is your or…" at bounding box center [520, 457] width 607 height 113
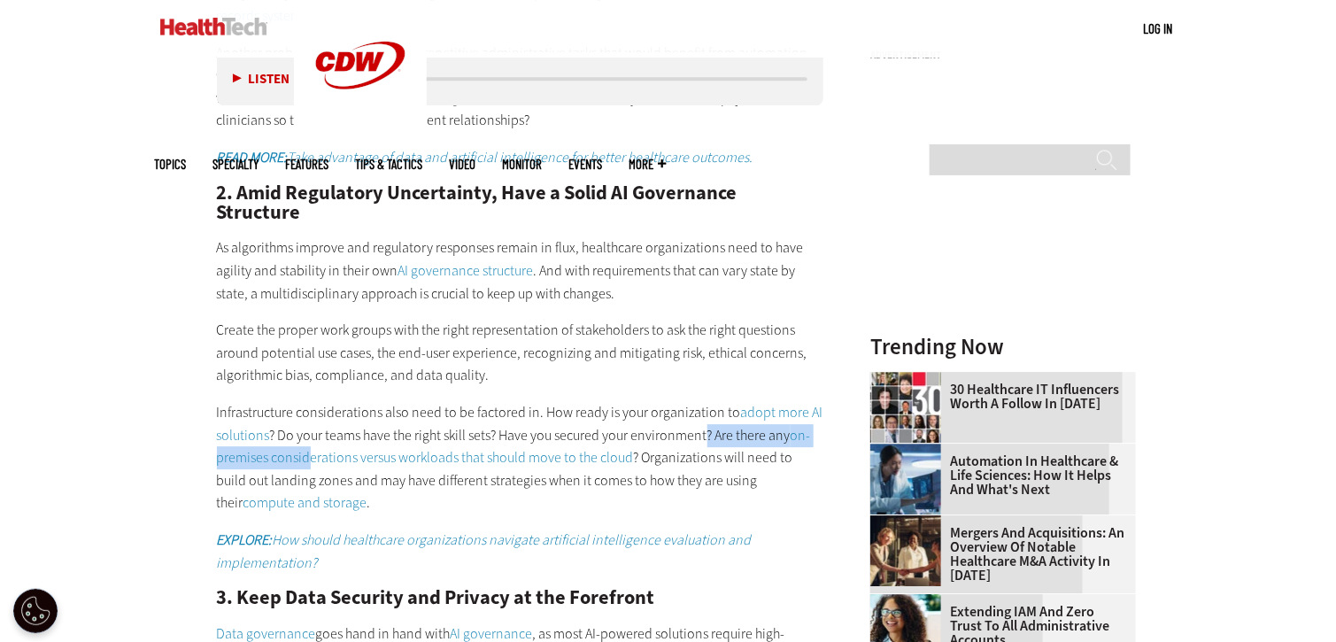
drag, startPoint x: 709, startPoint y: 391, endPoint x: 341, endPoint y: 418, distance: 369.3
click at [316, 416] on p "Infrastructure considerations also need to be factored in. How ready is your or…" at bounding box center [520, 457] width 607 height 113
click at [687, 401] on p "Infrastructure considerations also need to be factored in. How ready is your or…" at bounding box center [520, 457] width 607 height 113
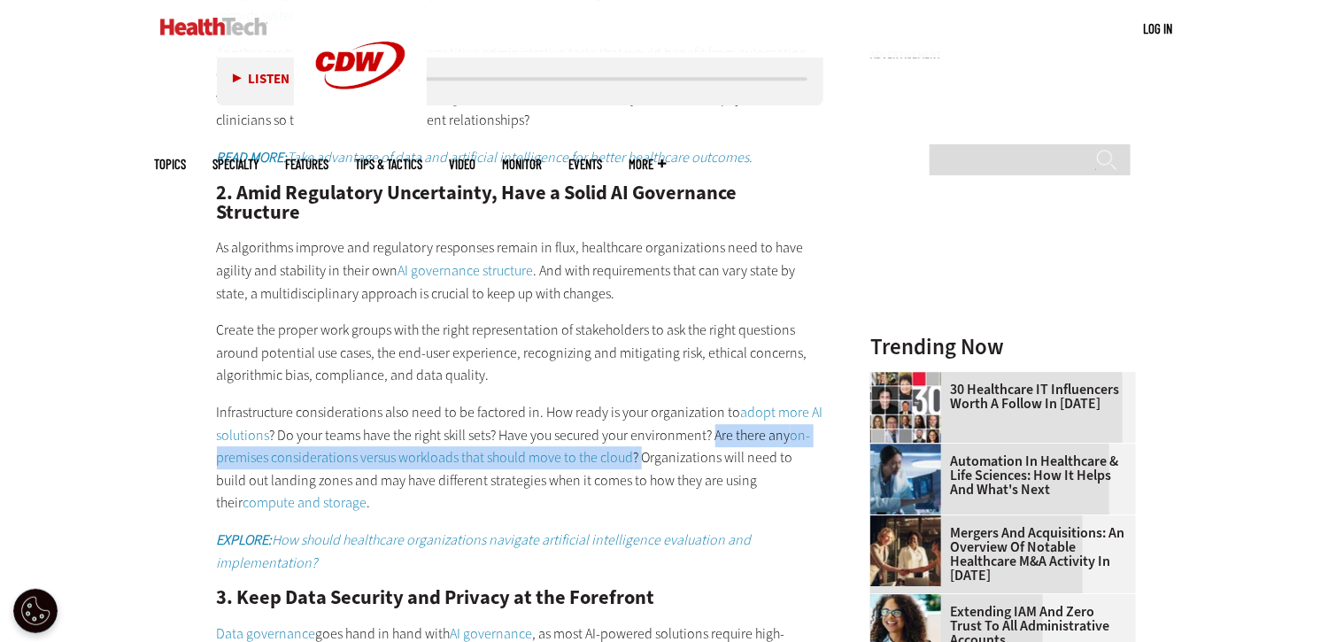
drag, startPoint x: 726, startPoint y: 392, endPoint x: 643, endPoint y: 419, distance: 87.4
click at [643, 419] on p "Infrastructure considerations also need to be factored in. How ready is your or…" at bounding box center [520, 457] width 607 height 113
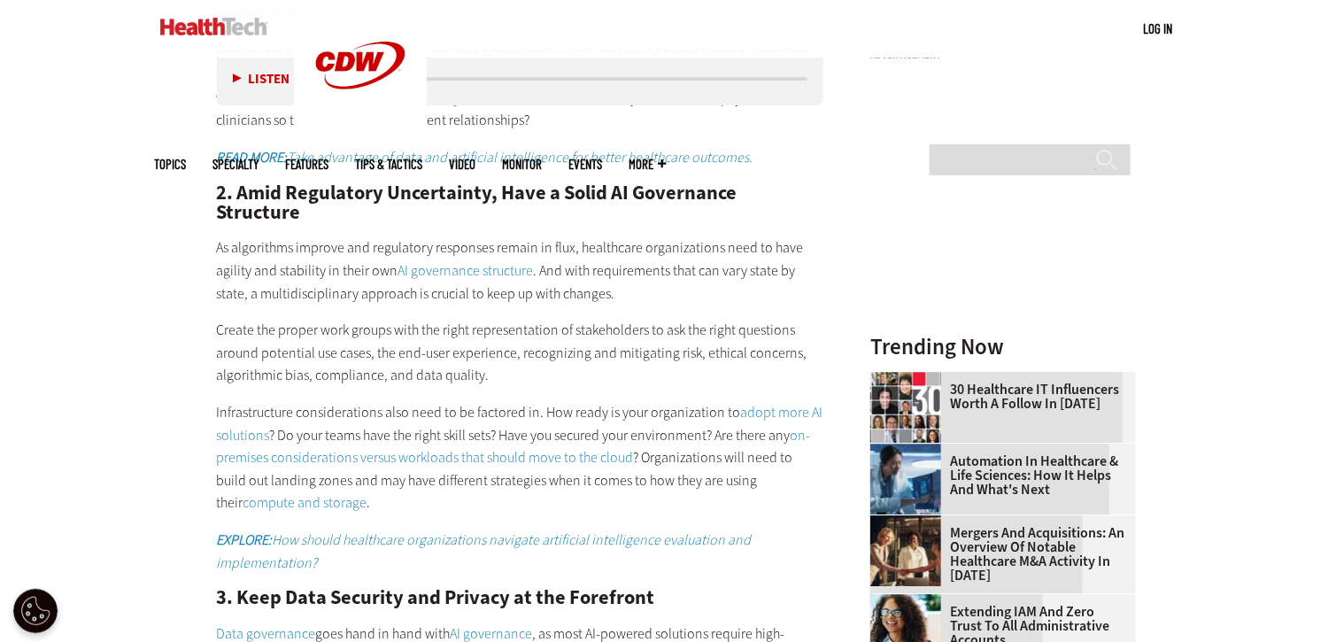
click at [665, 417] on p "Infrastructure considerations also need to be factored in. How ready is your or…" at bounding box center [520, 457] width 607 height 113
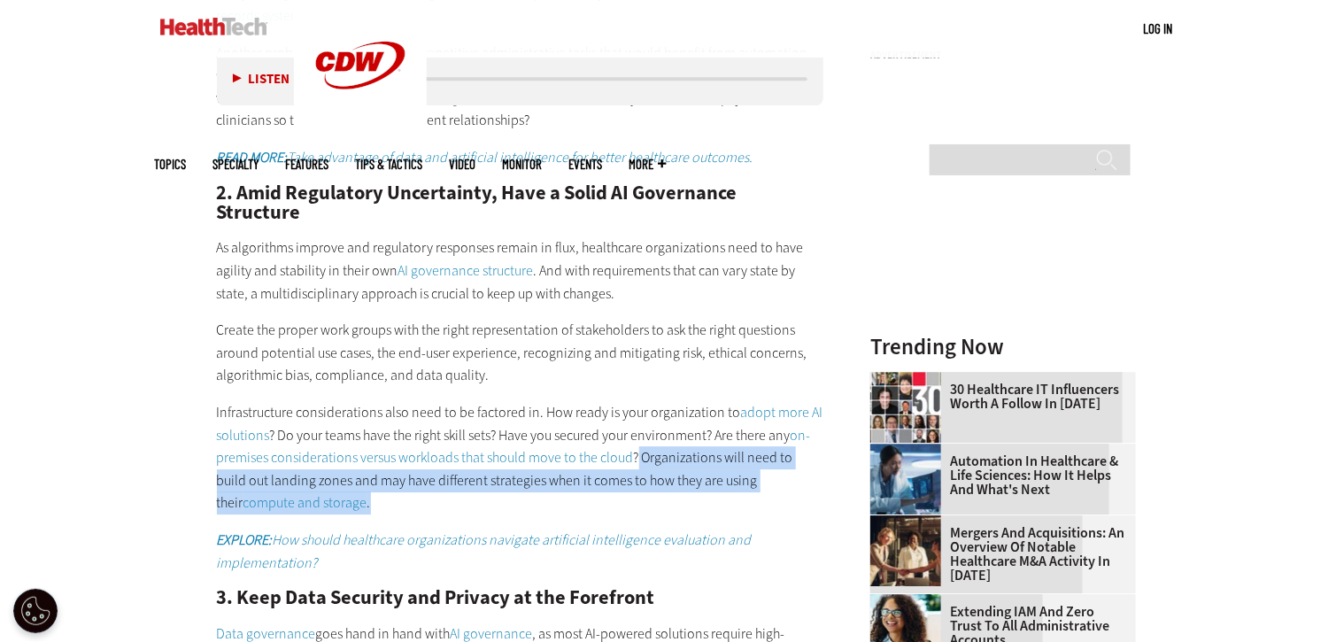
drag, startPoint x: 666, startPoint y: 418, endPoint x: 608, endPoint y: 462, distance: 72.6
click at [608, 462] on p "Infrastructure considerations also need to be factored in. How ready is your or…" at bounding box center [520, 457] width 607 height 113
click at [516, 530] on em "EXPLORE: How should healthcare organizations navigate artificial intelligence e…" at bounding box center [484, 551] width 535 height 42
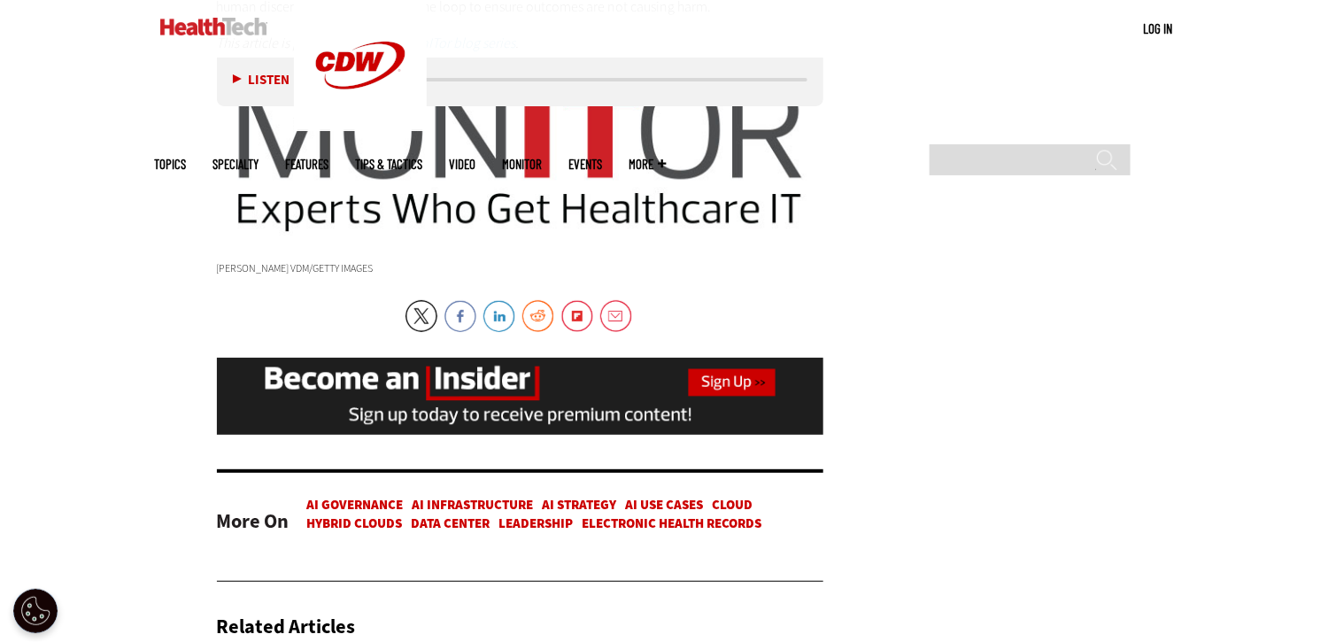
scroll to position [3011, 0]
